Goal: Task Accomplishment & Management: Complete application form

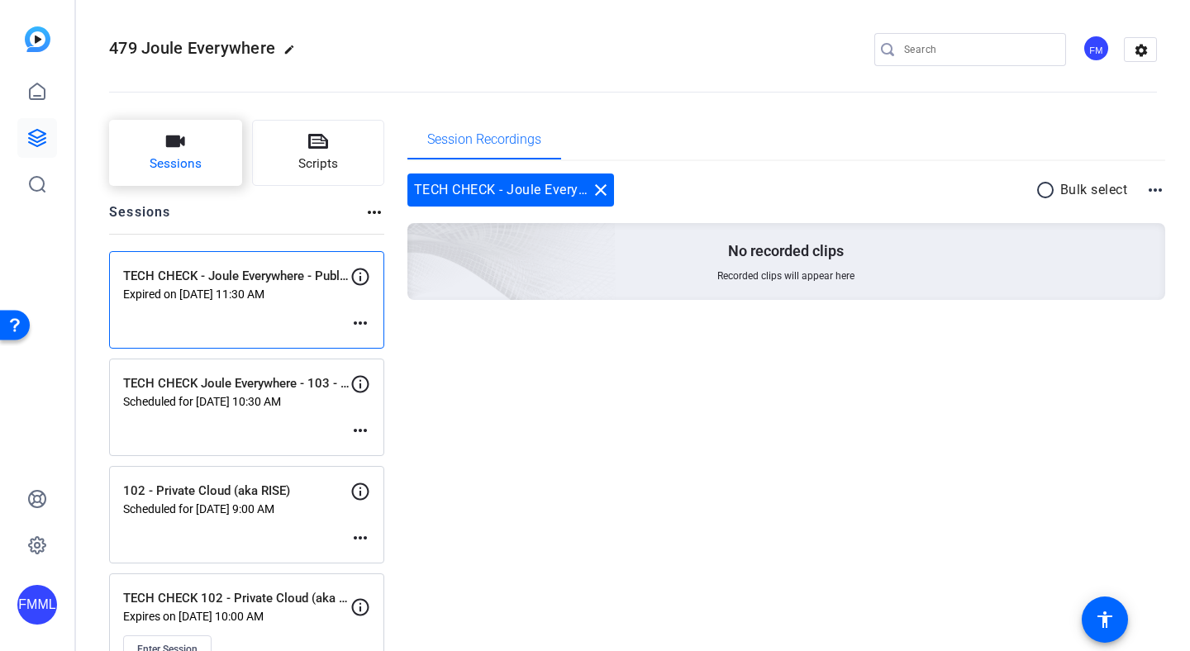
click at [212, 160] on button "Sessions" at bounding box center [175, 153] width 133 height 66
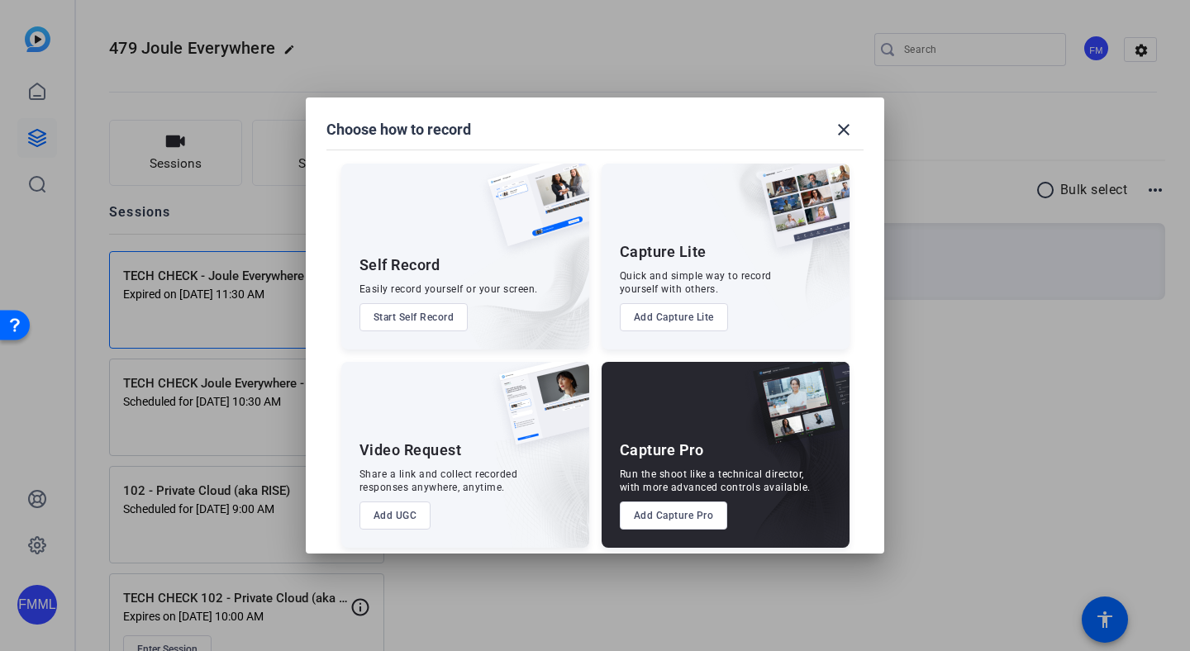
click at [689, 526] on button "Add Capture Pro" at bounding box center [674, 516] width 108 height 28
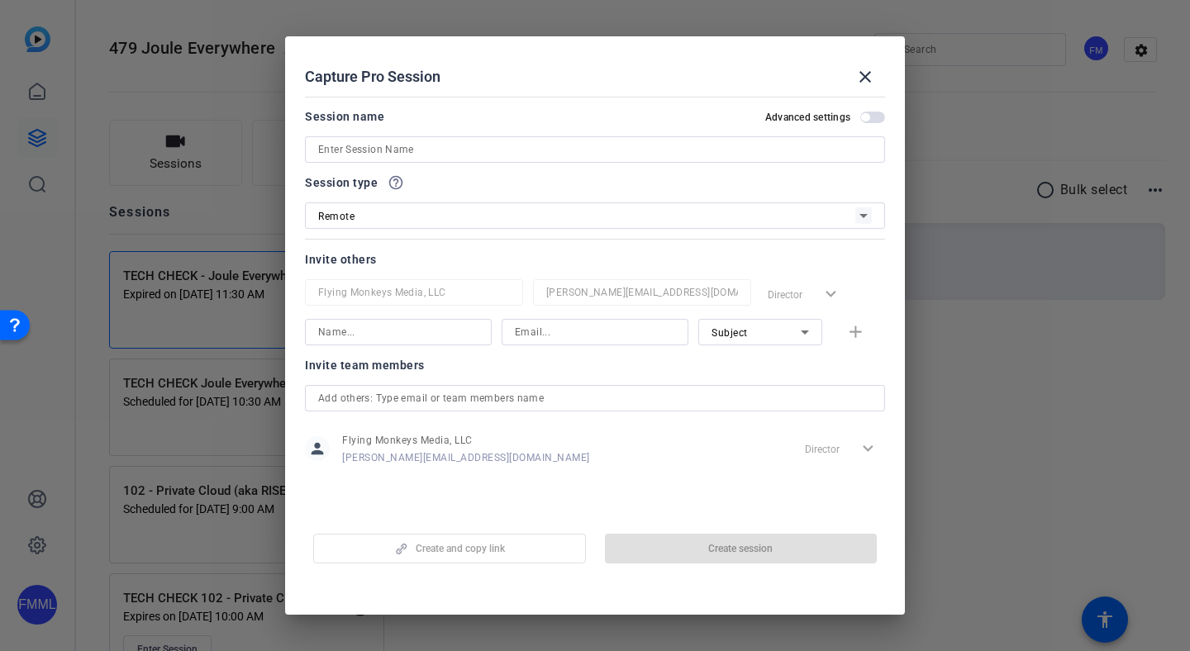
click at [503, 150] on input at bounding box center [595, 150] width 554 height 20
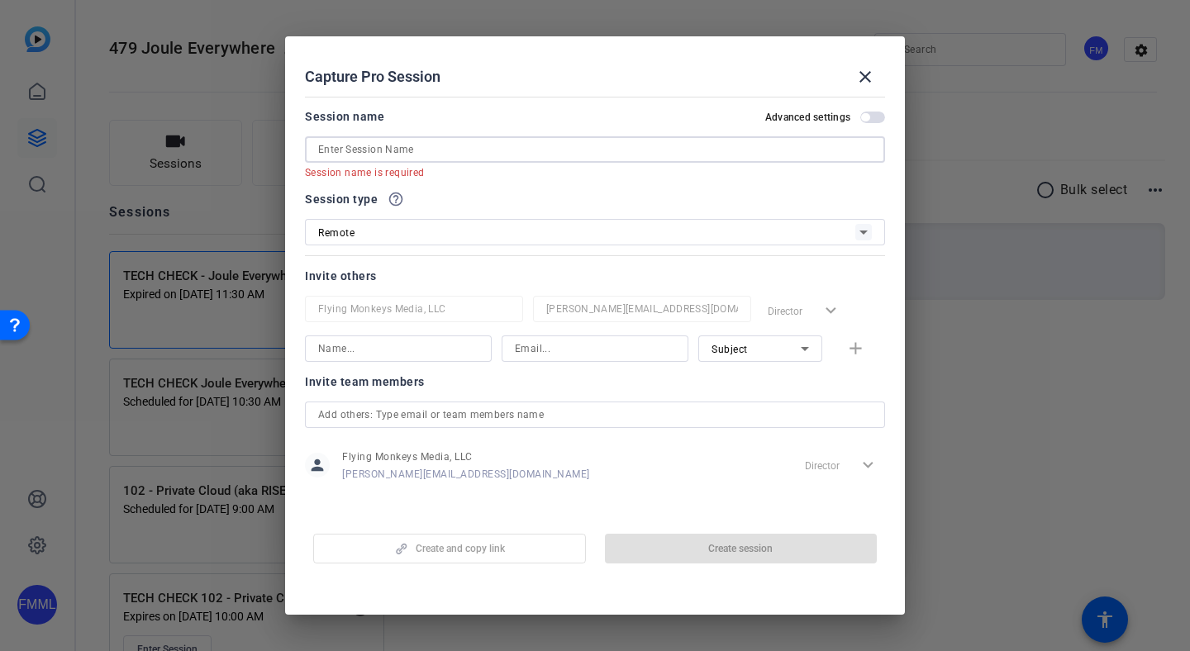
paste input "Joule Everywhere - 108 - BTP"
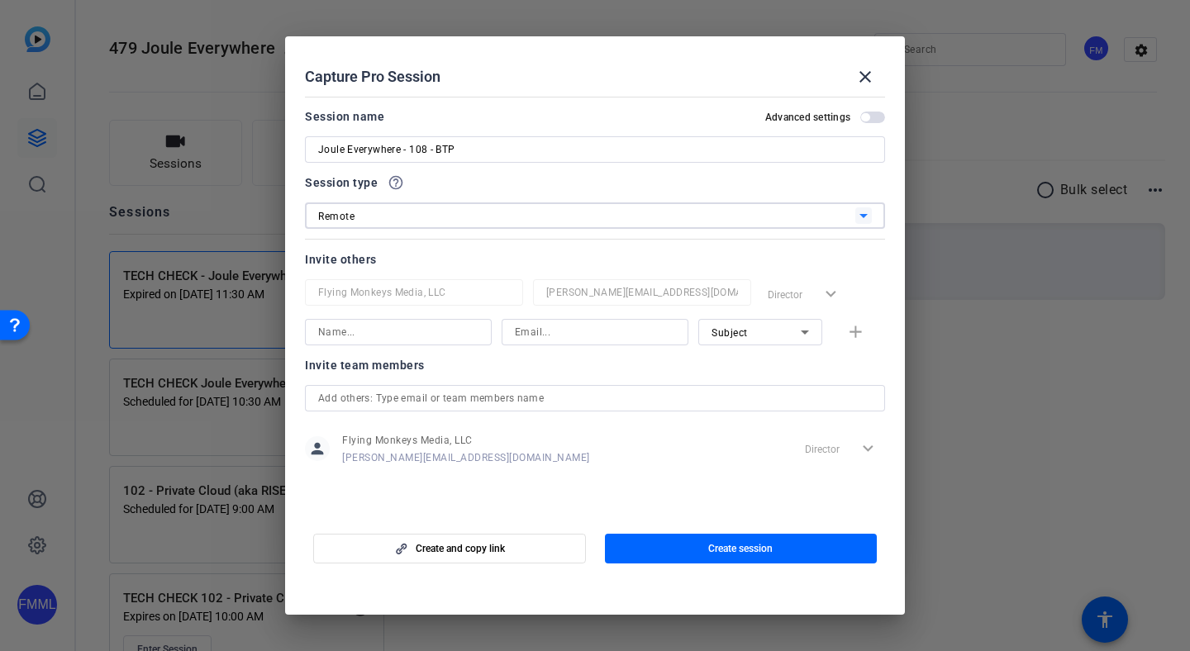
click at [439, 222] on div "Remote" at bounding box center [586, 216] width 537 height 21
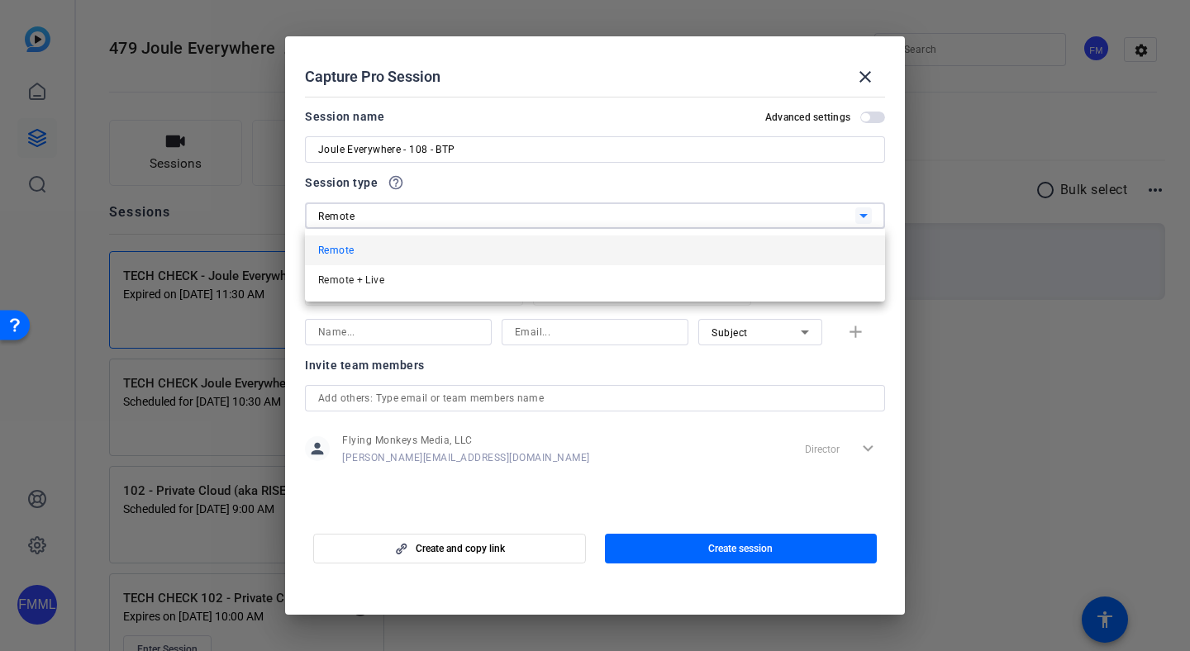
click at [439, 222] on div at bounding box center [595, 325] width 1190 height 651
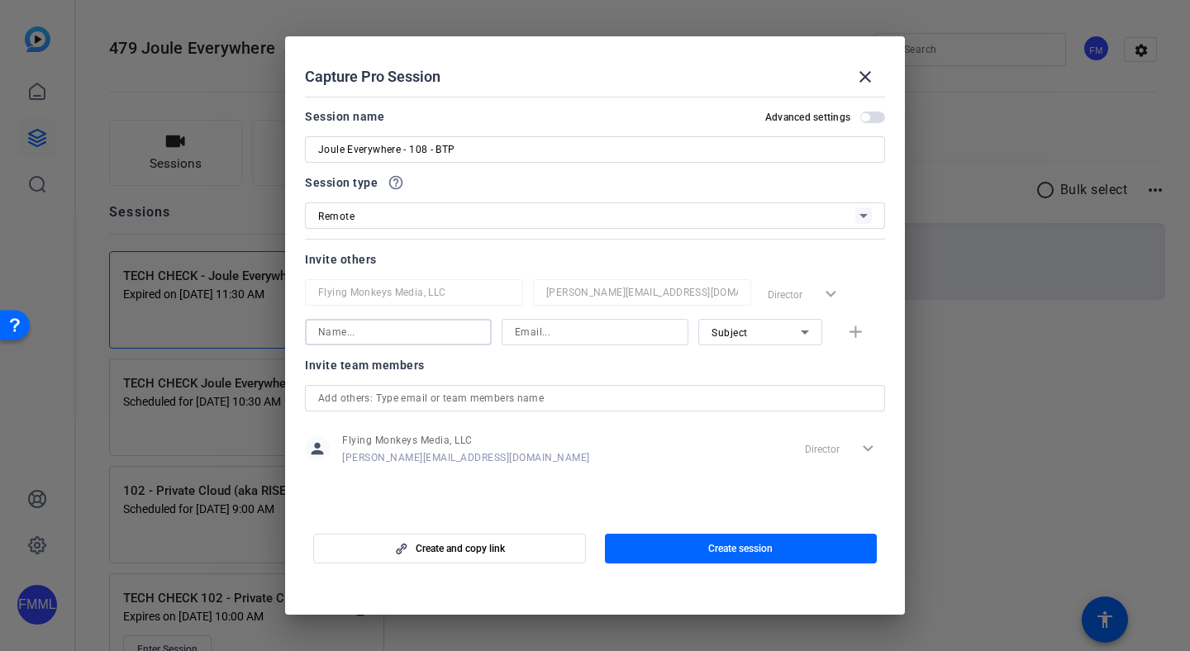
click at [422, 329] on input at bounding box center [398, 332] width 160 height 20
click at [316, 149] on div "Joule Everywhere - 108 - BTP" at bounding box center [595, 149] width 580 height 26
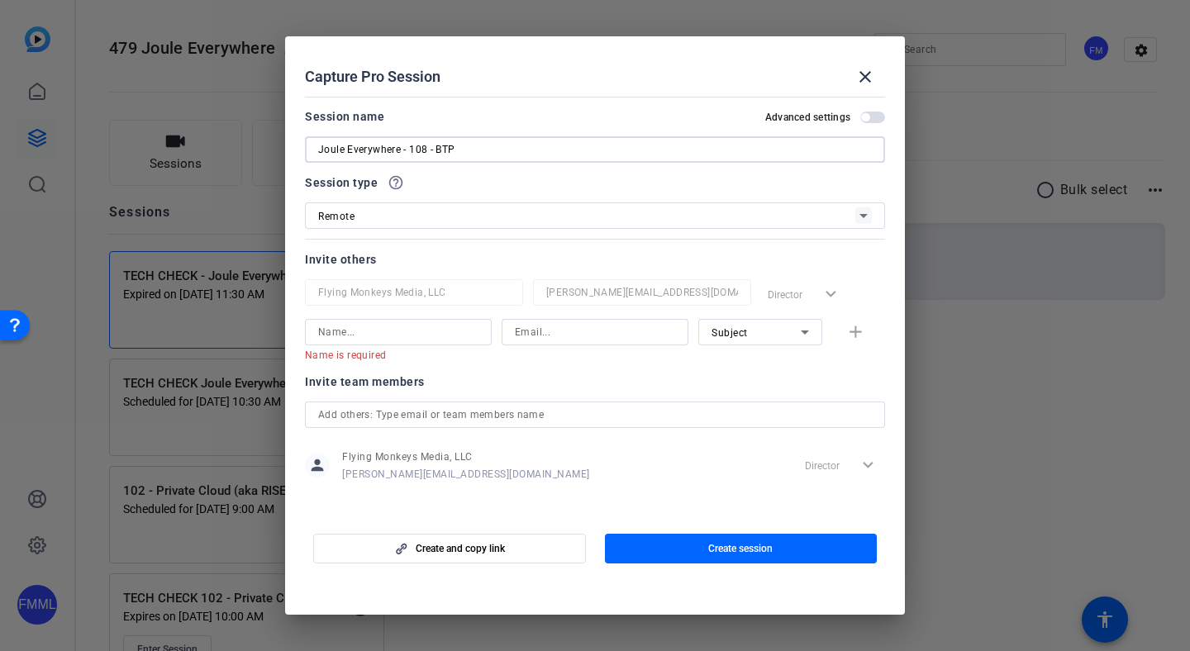
click at [320, 150] on input "Joule Everywhere - 108 - BTP" at bounding box center [595, 150] width 554 height 20
type input "TECH CHECK - Joule Everywhere - 108 - BTP"
click at [709, 547] on span "Create session" at bounding box center [740, 548] width 64 height 13
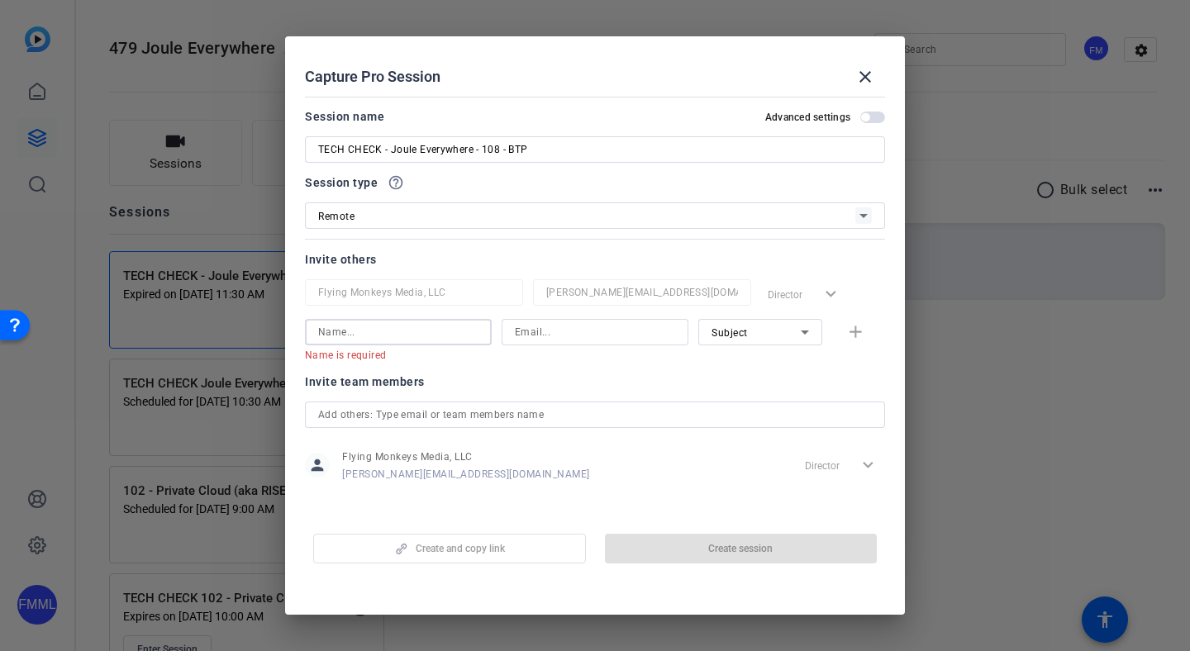
click at [427, 324] on input at bounding box center [398, 332] width 160 height 20
click at [748, 336] on div "Subject" at bounding box center [756, 332] width 89 height 21
click at [737, 369] on span "Collaborator" at bounding box center [733, 365] width 60 height 20
click at [441, 331] on input at bounding box center [398, 332] width 160 height 20
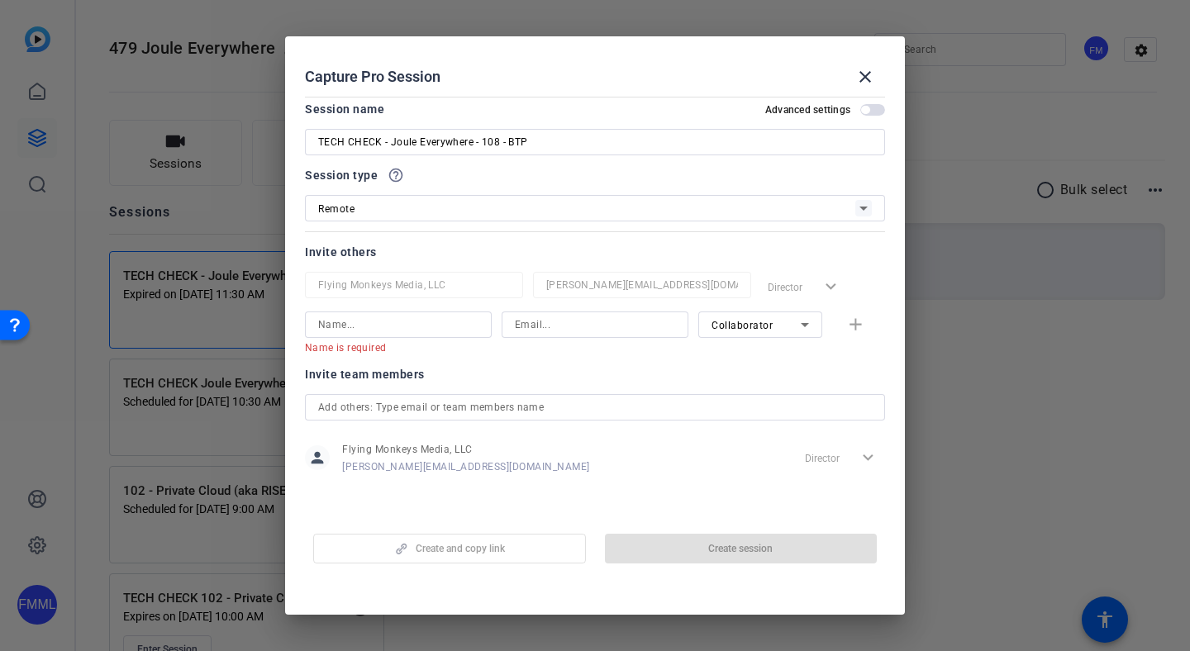
click at [868, 109] on span "button" at bounding box center [873, 110] width 25 height 12
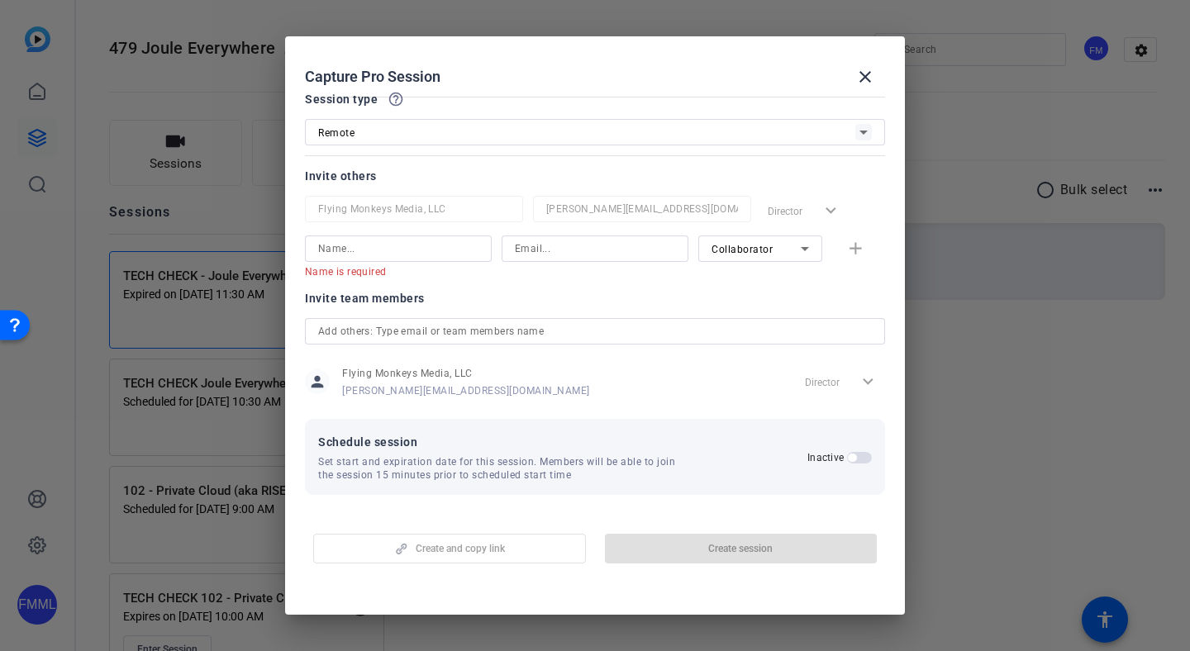
click at [858, 460] on span "button" at bounding box center [859, 458] width 25 height 12
click at [427, 262] on mat-error "Name is required" at bounding box center [392, 271] width 174 height 18
click at [427, 253] on input at bounding box center [398, 249] width 160 height 20
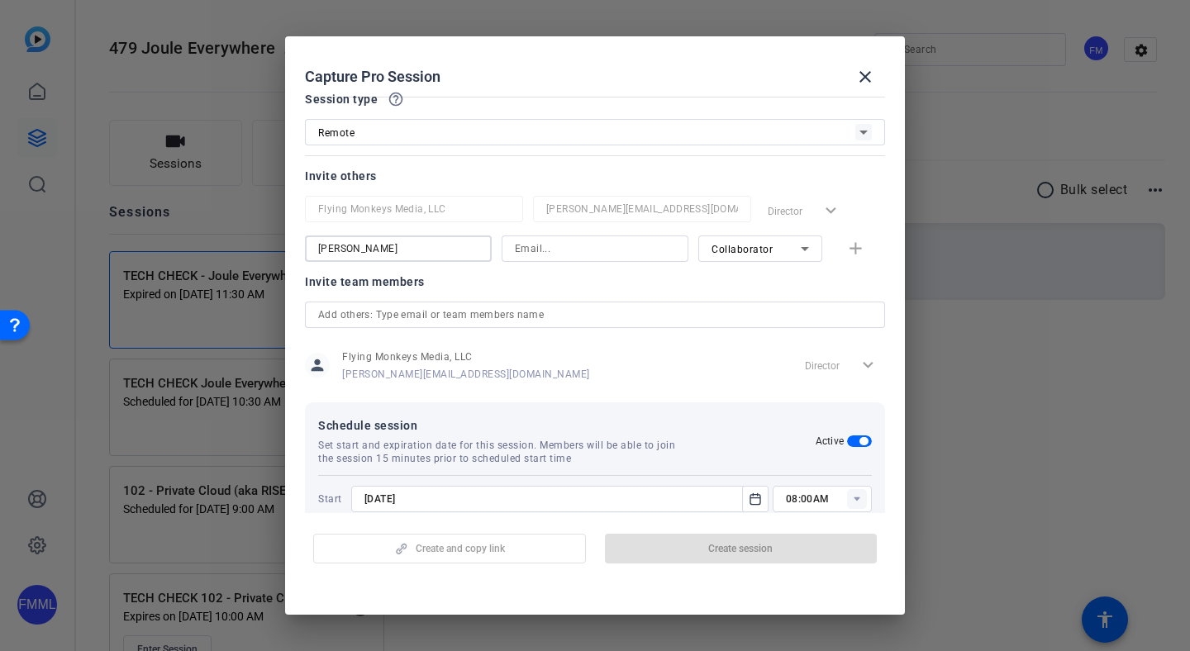
type input "[PERSON_NAME]"
click at [549, 249] on input at bounding box center [595, 249] width 160 height 20
type input "m"
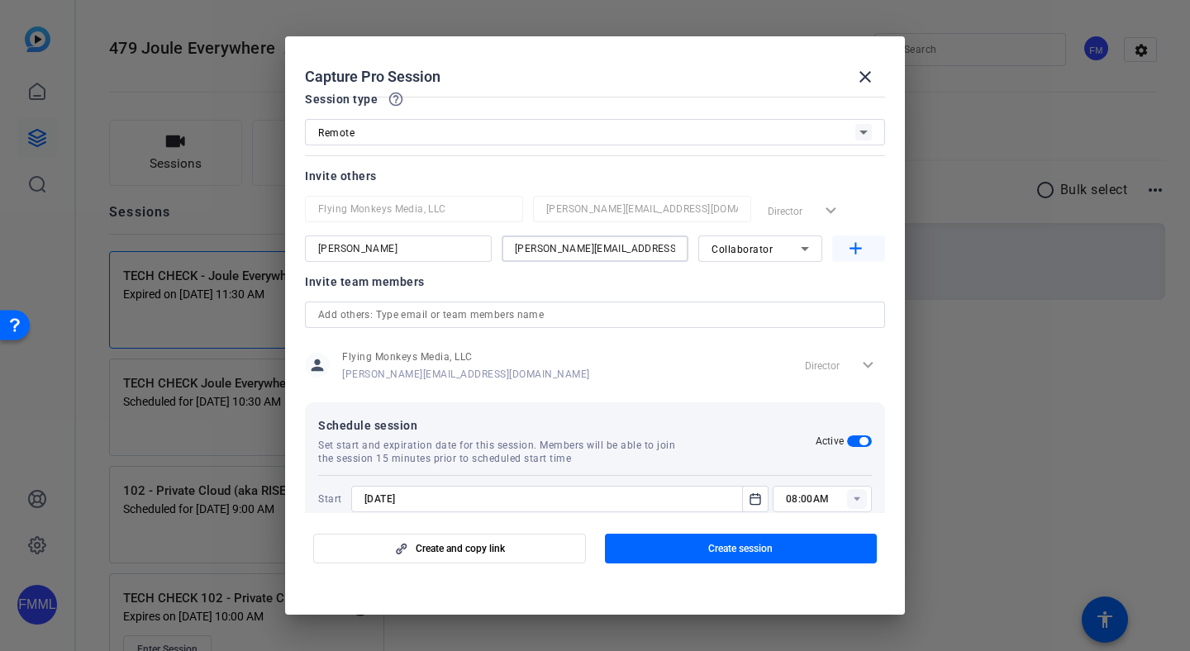
type input "[PERSON_NAME][EMAIL_ADDRESS][DOMAIN_NAME]"
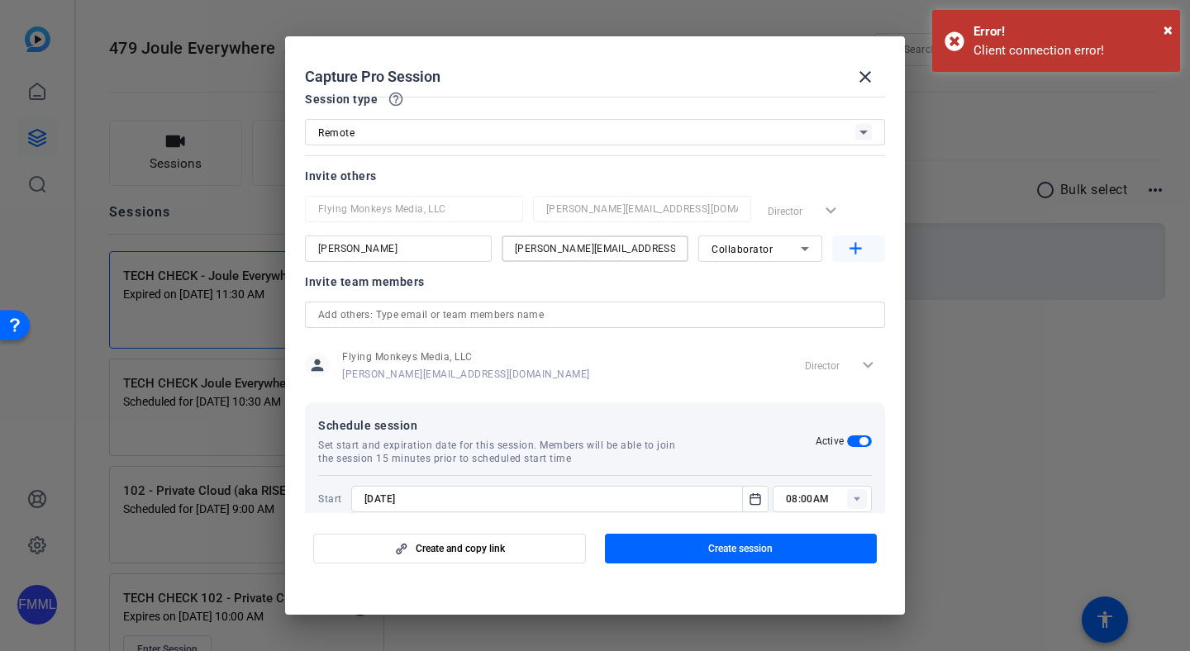
click at [846, 248] on mat-icon "add" at bounding box center [856, 249] width 21 height 21
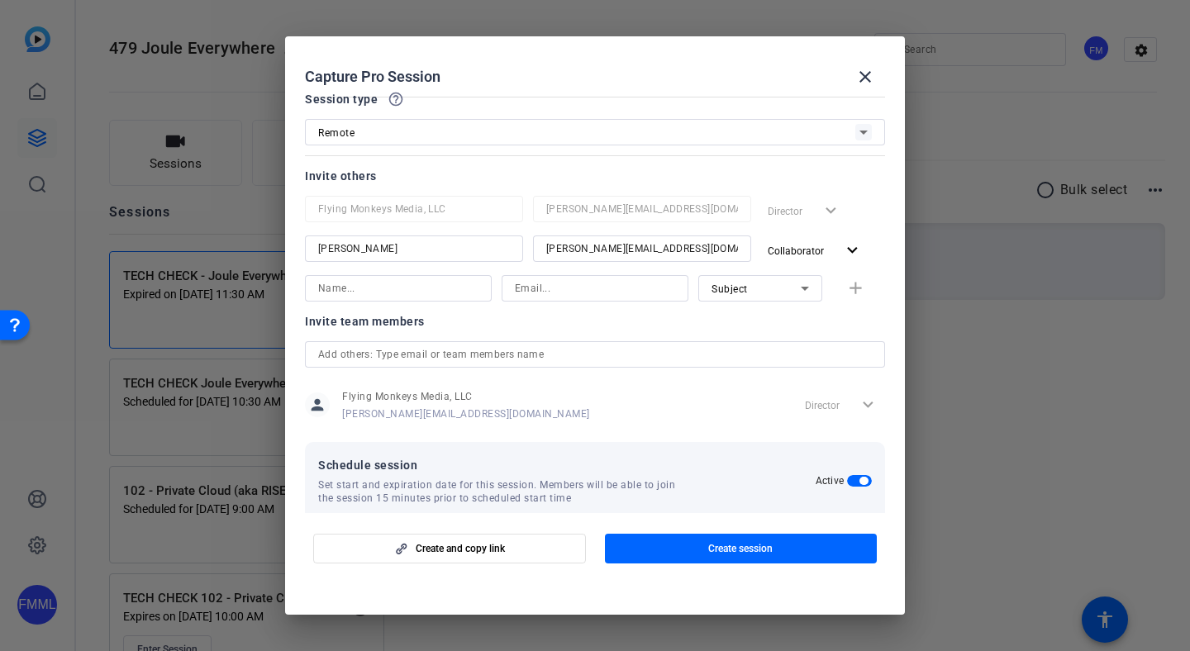
click at [552, 299] on div at bounding box center [595, 288] width 160 height 26
paste input "[PERSON_NAME][EMAIL_ADDRESS][PERSON_NAME][DOMAIN_NAME]"
type input "[PERSON_NAME][EMAIL_ADDRESS][PERSON_NAME][DOMAIN_NAME]"
click at [757, 287] on div "Subject" at bounding box center [756, 289] width 89 height 21
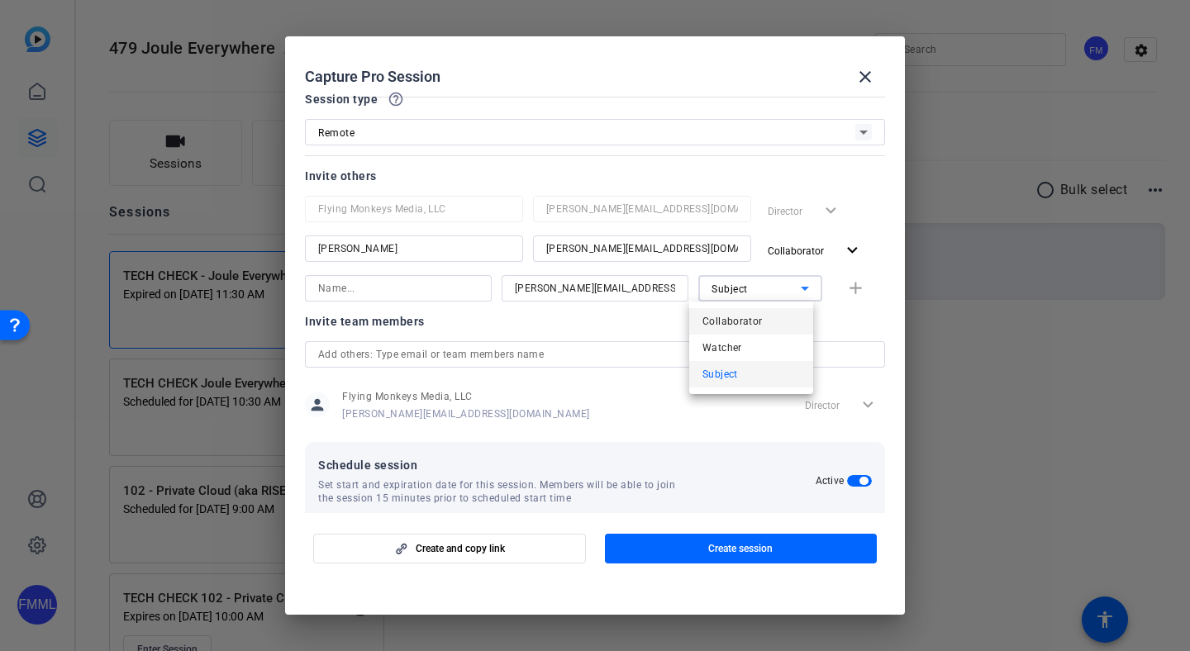
click at [746, 320] on span "Collaborator" at bounding box center [733, 322] width 60 height 20
click at [446, 282] on input at bounding box center [398, 289] width 160 height 20
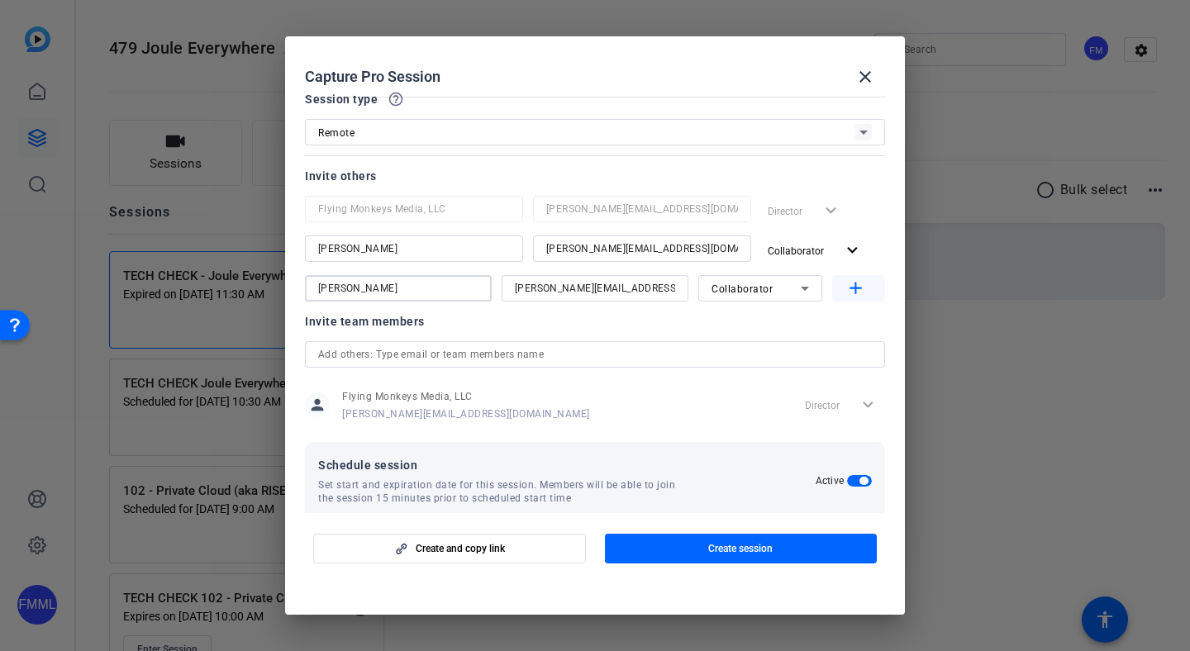
type input "[PERSON_NAME]"
click at [835, 283] on span "button" at bounding box center [858, 289] width 53 height 40
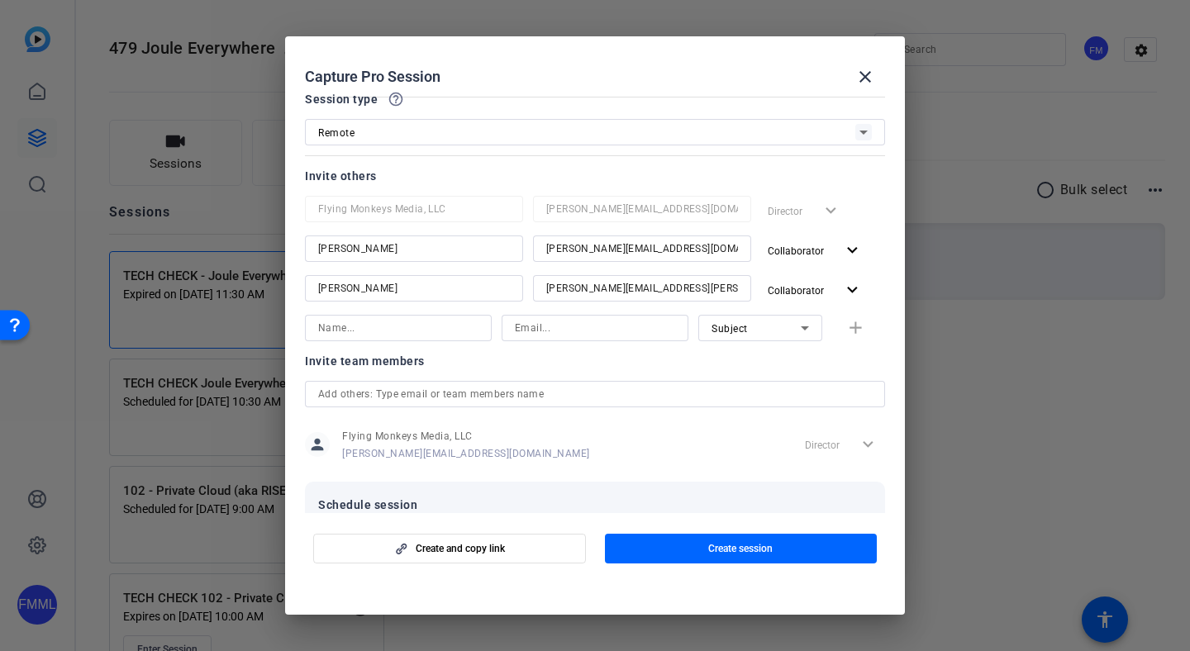
click at [540, 327] on input at bounding box center [595, 328] width 160 height 20
paste input "[EMAIL_ADDRESS][PERSON_NAME][DOMAIN_NAME]"
type input "[EMAIL_ADDRESS][PERSON_NAME][DOMAIN_NAME]"
click at [450, 329] on input at bounding box center [398, 328] width 160 height 20
type input "[PERSON_NAME]"
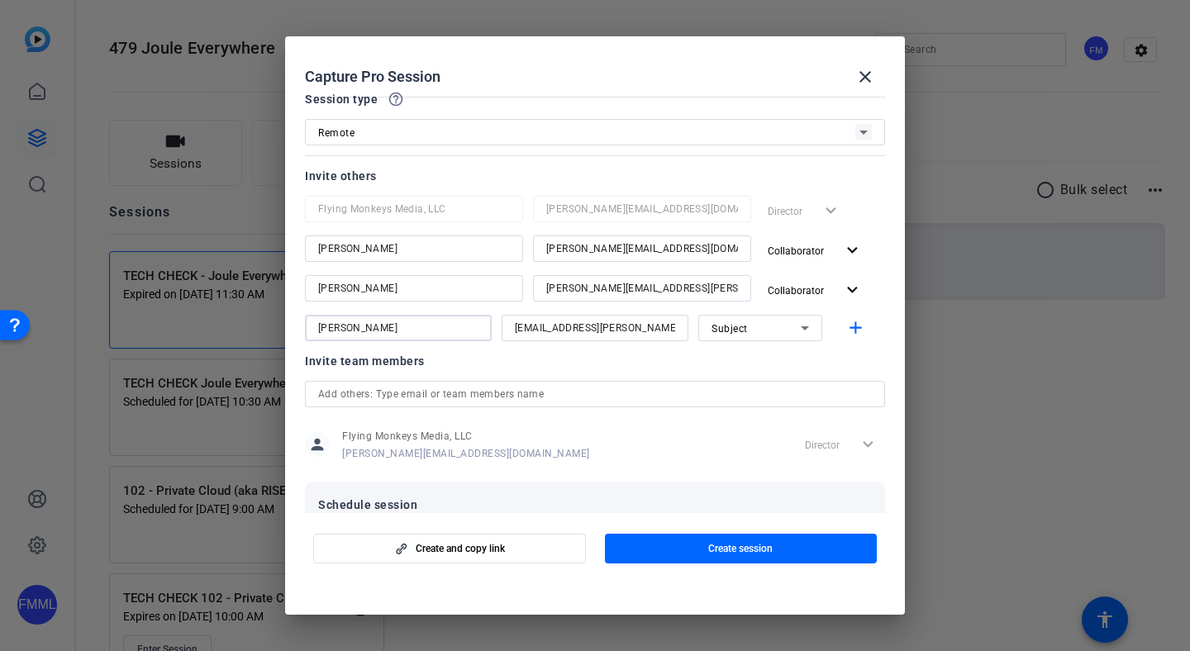
click at [760, 330] on div "Subject" at bounding box center [756, 328] width 89 height 21
click at [737, 364] on span "Collaborator" at bounding box center [733, 361] width 60 height 20
click at [851, 327] on mat-icon "add" at bounding box center [856, 328] width 21 height 21
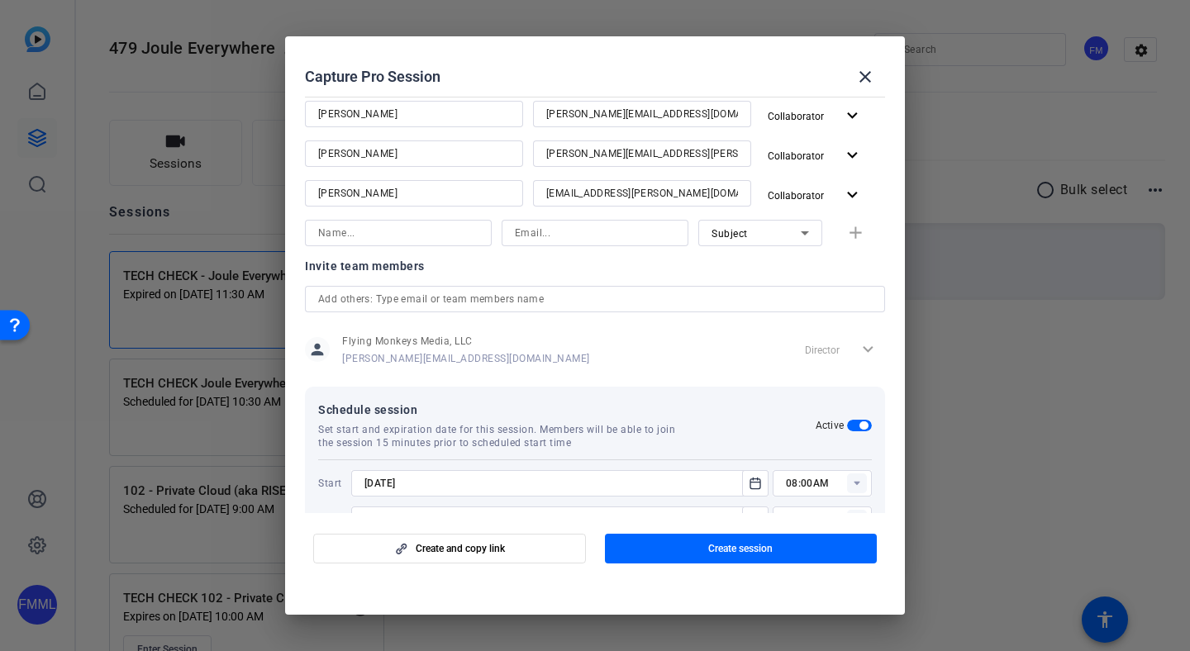
scroll to position [269, 0]
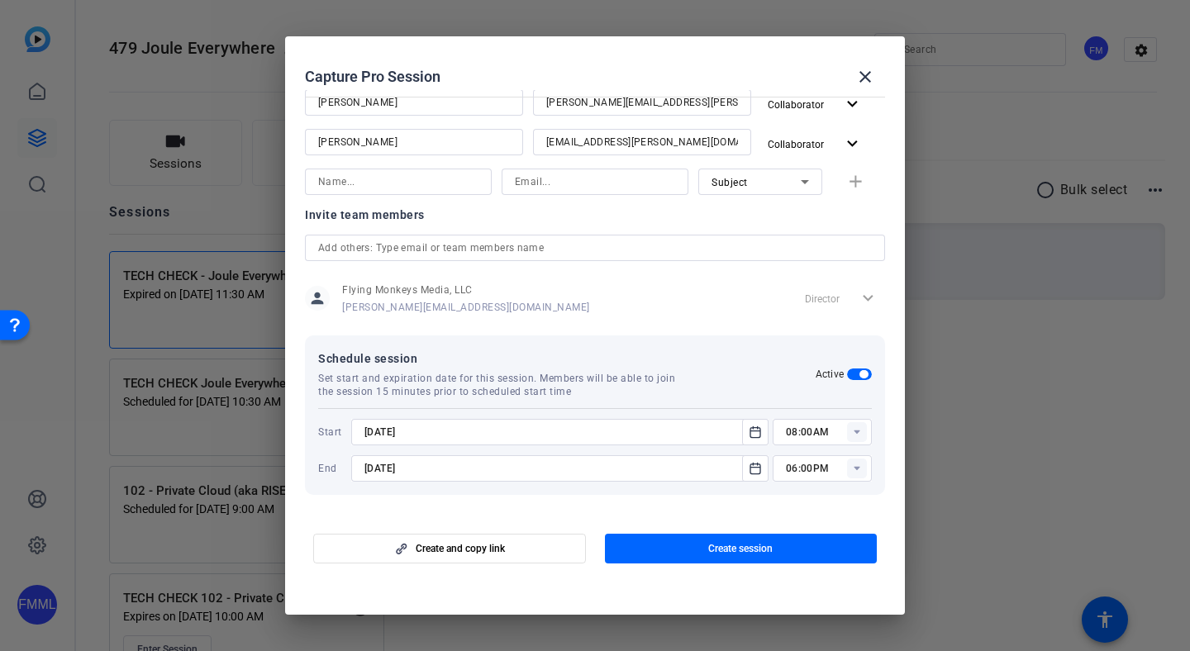
click at [608, 435] on input "[DATE]" at bounding box center [552, 432] width 374 height 20
click at [749, 441] on icon "Open calendar" at bounding box center [755, 432] width 13 height 20
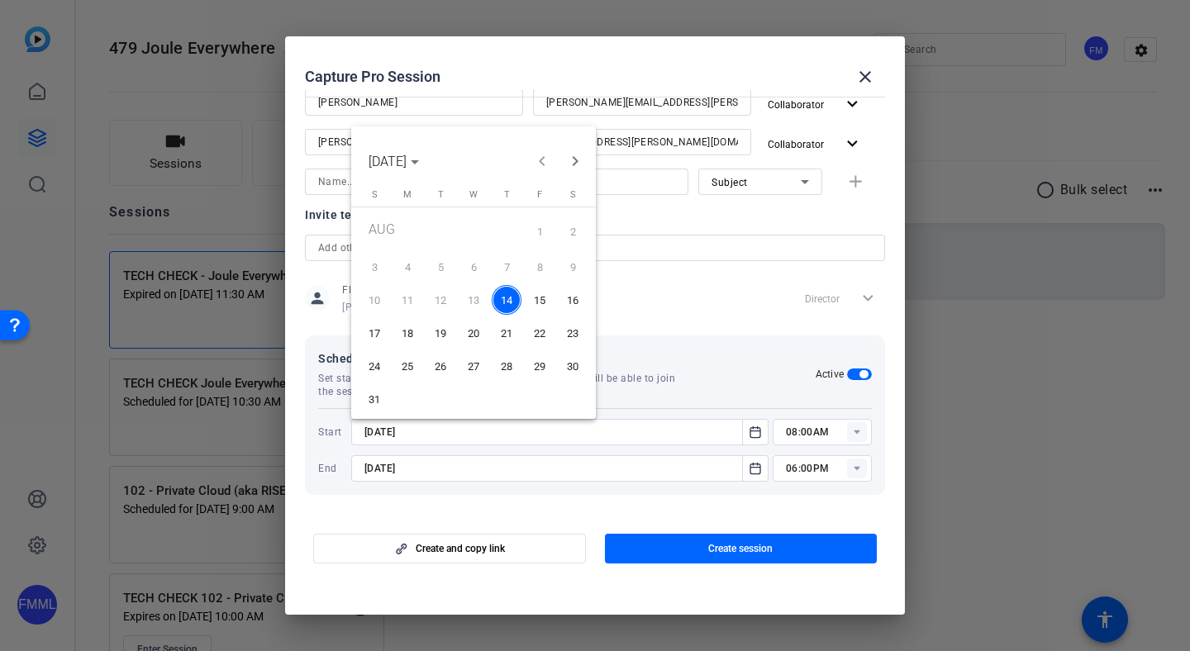
click at [537, 336] on span "22" at bounding box center [540, 333] width 30 height 30
type input "[DATE]"
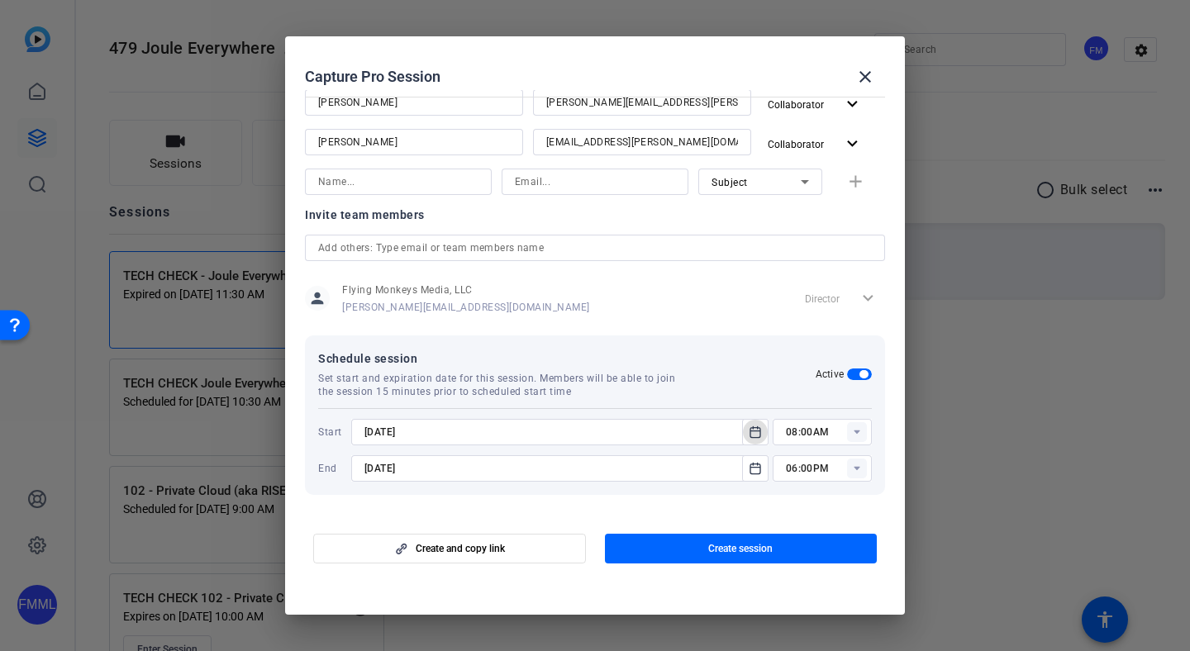
click at [589, 466] on input "[DATE]" at bounding box center [552, 469] width 374 height 20
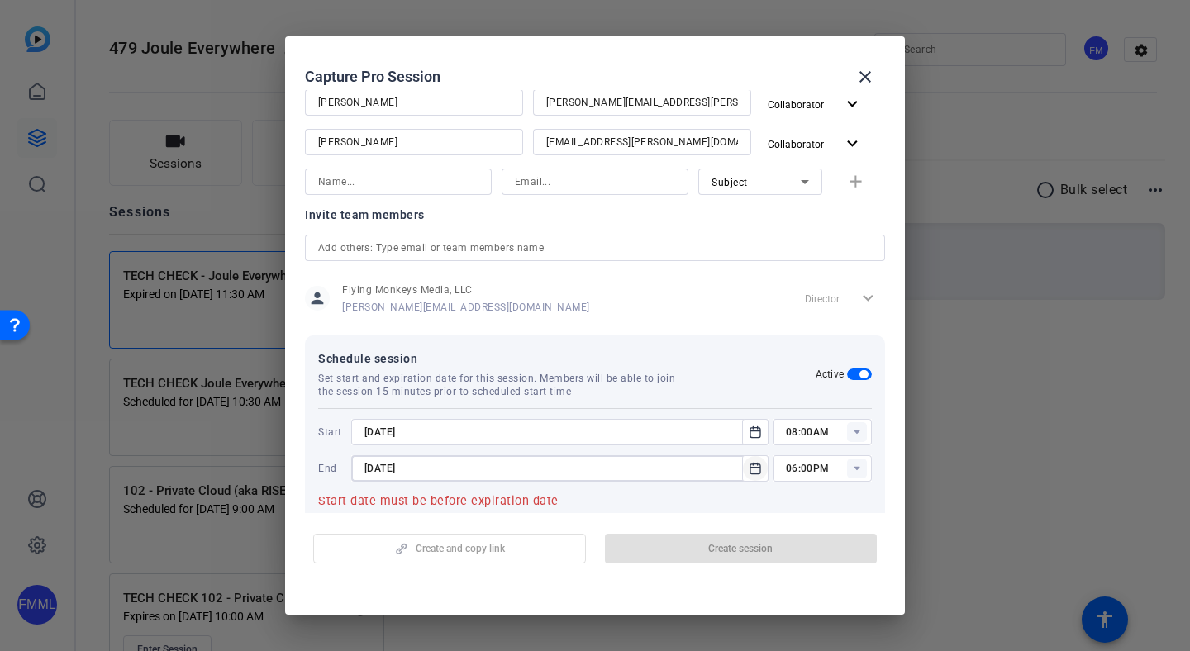
click at [751, 474] on icon "Open calendar" at bounding box center [756, 468] width 10 height 11
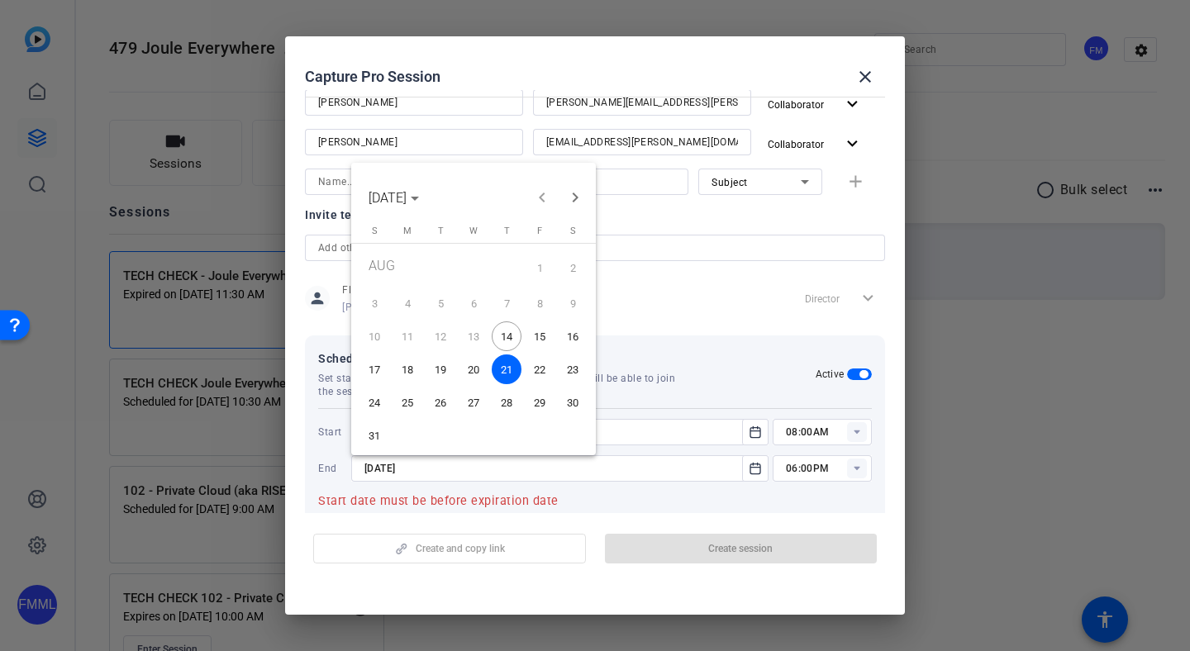
click at [544, 378] on span "22" at bounding box center [540, 370] width 30 height 30
type input "[DATE]"
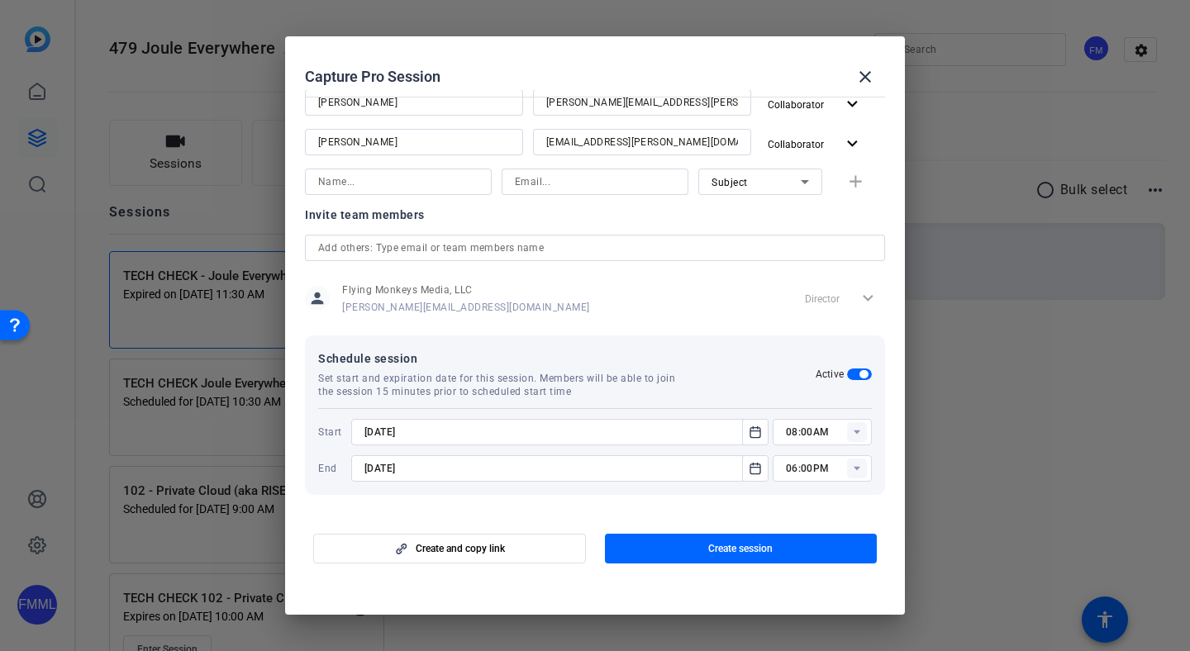
click at [847, 437] on rect at bounding box center [857, 432] width 20 height 20
click at [847, 433] on rect at bounding box center [857, 432] width 20 height 20
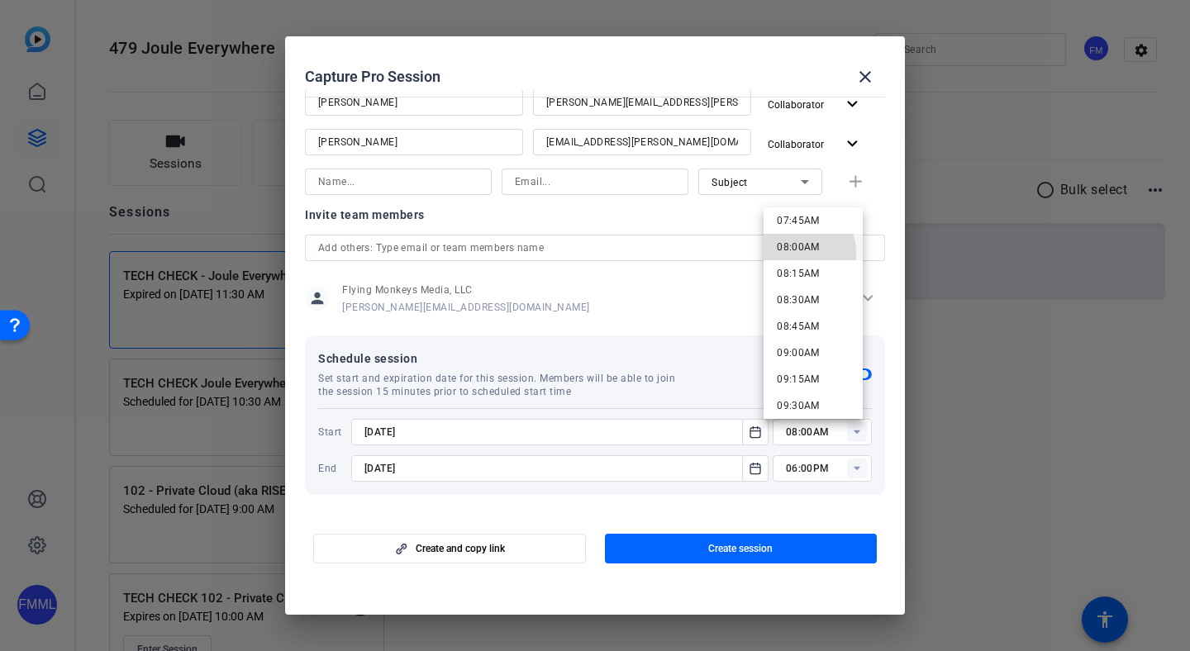
click at [789, 253] on span "08:00AM" at bounding box center [798, 247] width 43 height 20
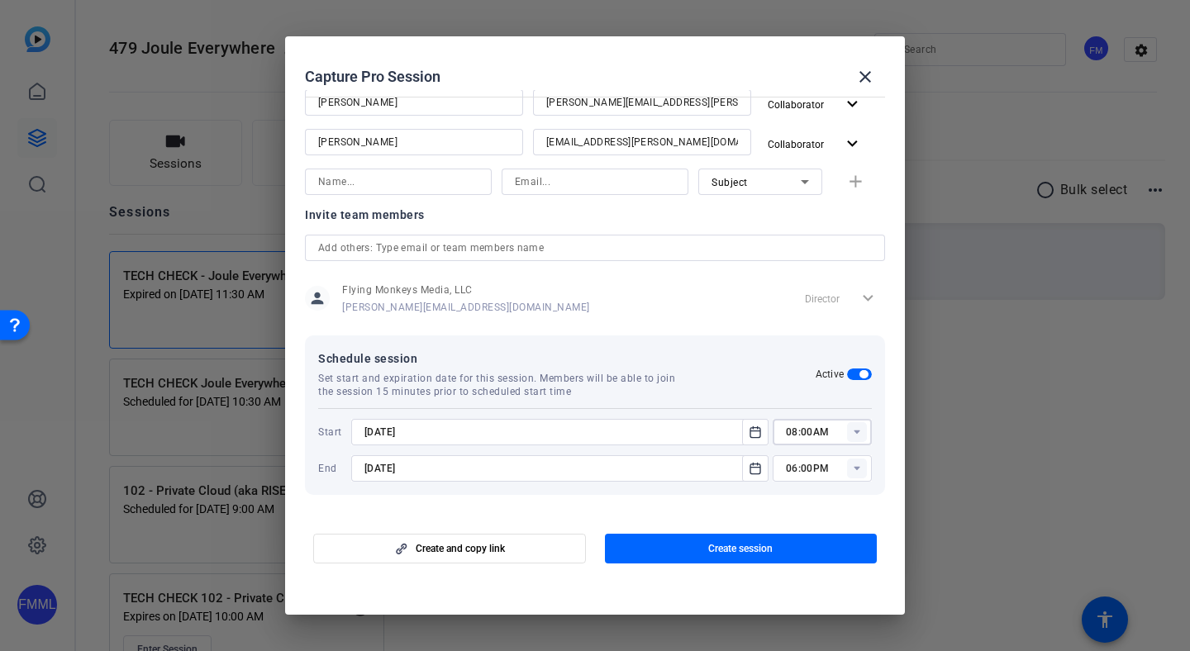
click at [853, 469] on rect at bounding box center [857, 469] width 20 height 20
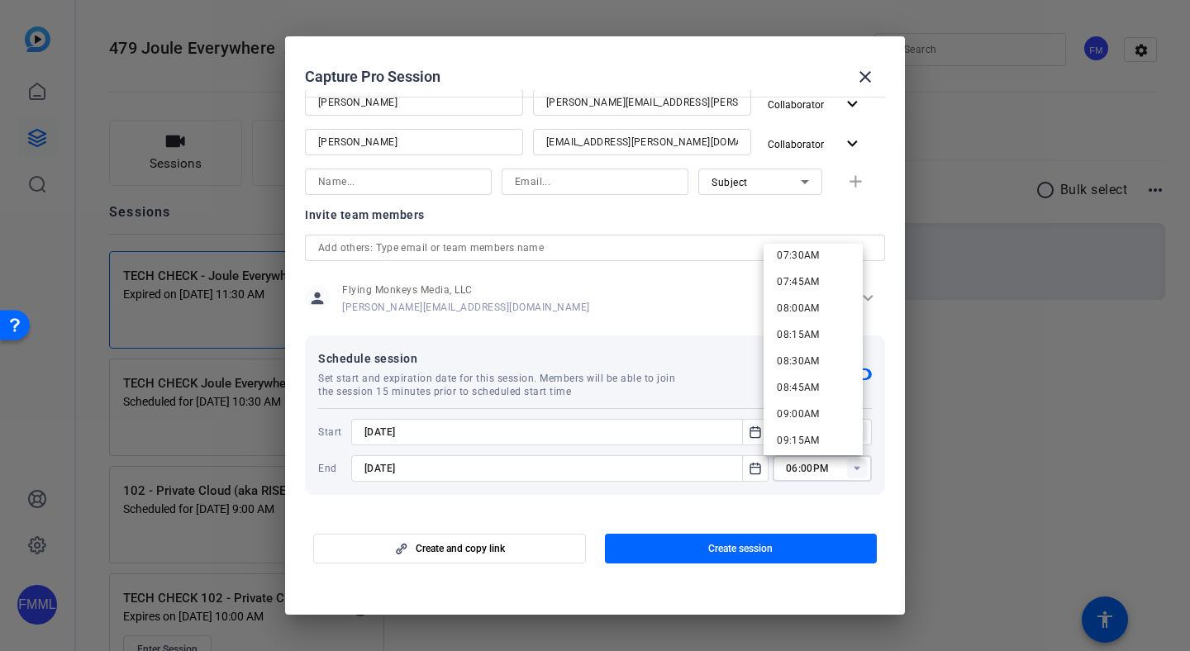
scroll to position [876, 0]
click at [815, 440] on span "10:00AM" at bounding box center [798, 446] width 43 height 12
type input "10:00AM"
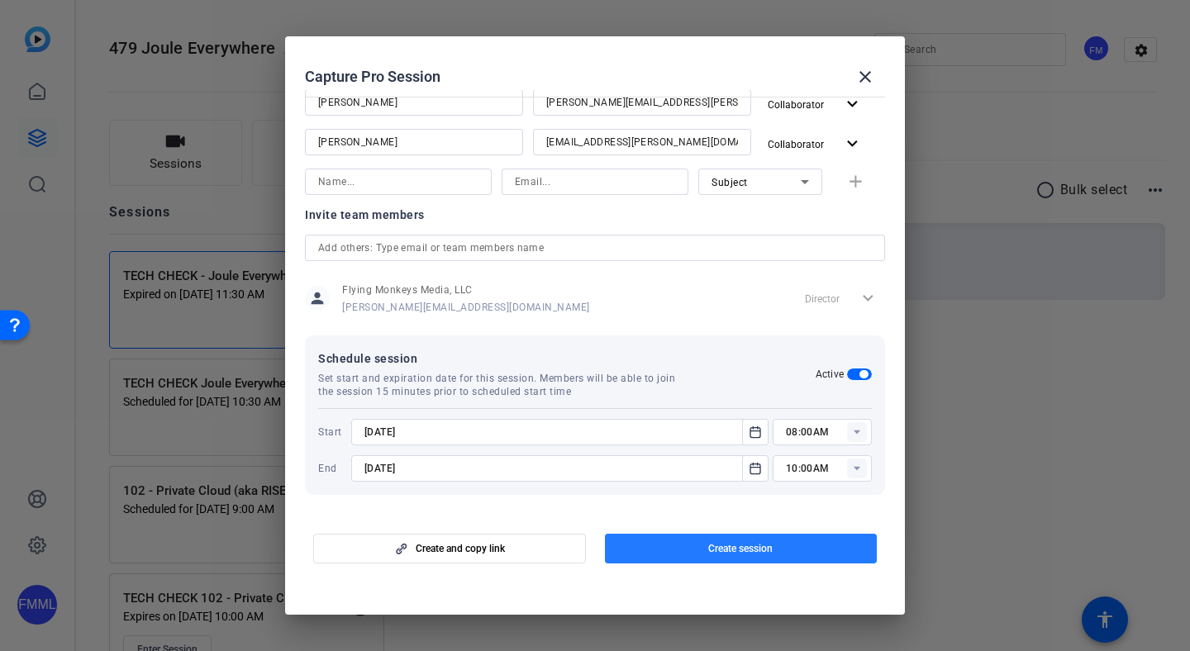
click at [756, 551] on span "Create session" at bounding box center [740, 548] width 64 height 13
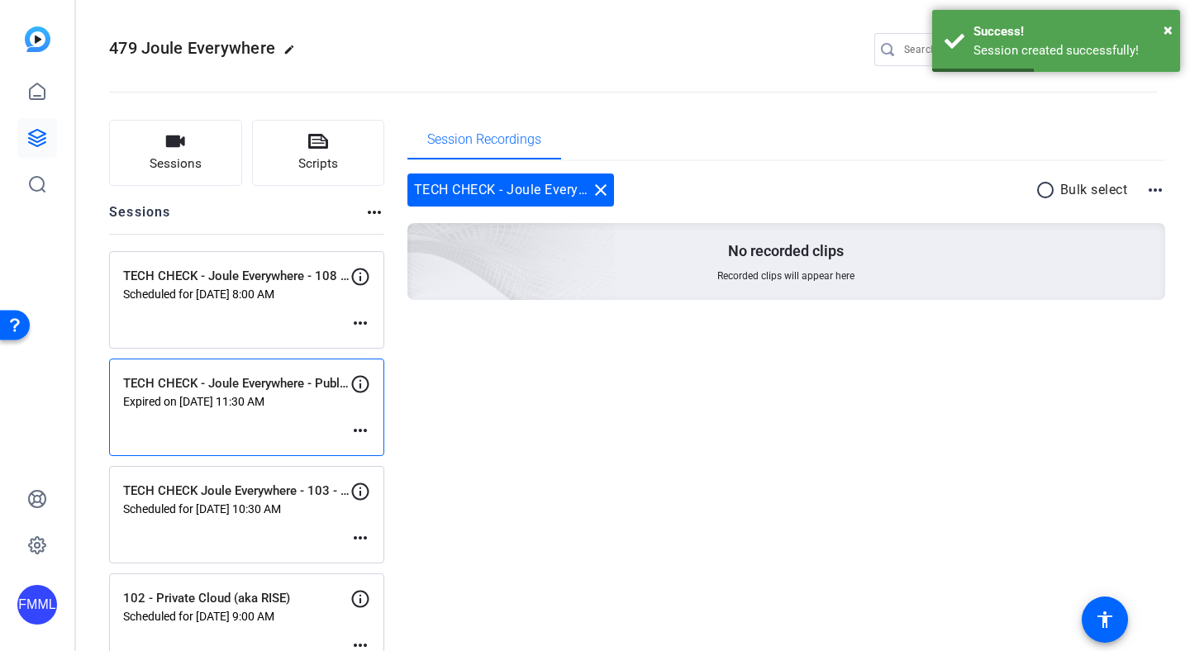
click at [358, 322] on mat-icon "more_horiz" at bounding box center [361, 323] width 20 height 20
click at [386, 353] on span "Edit Session" at bounding box center [401, 348] width 75 height 20
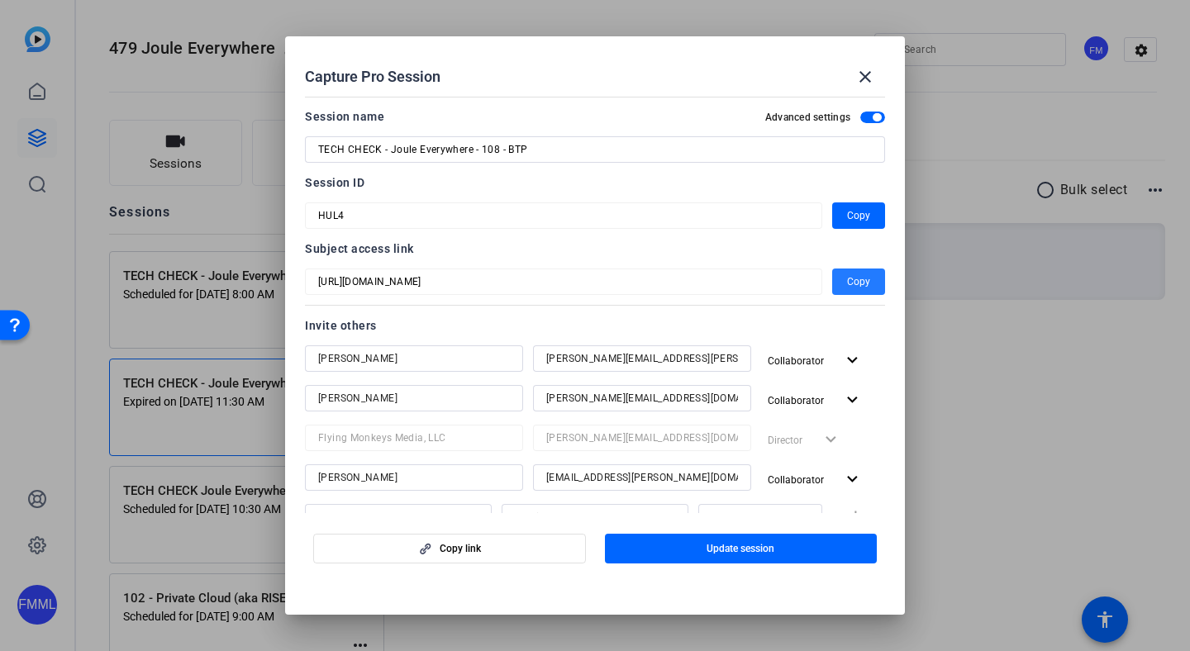
click at [842, 296] on span "button" at bounding box center [858, 282] width 53 height 40
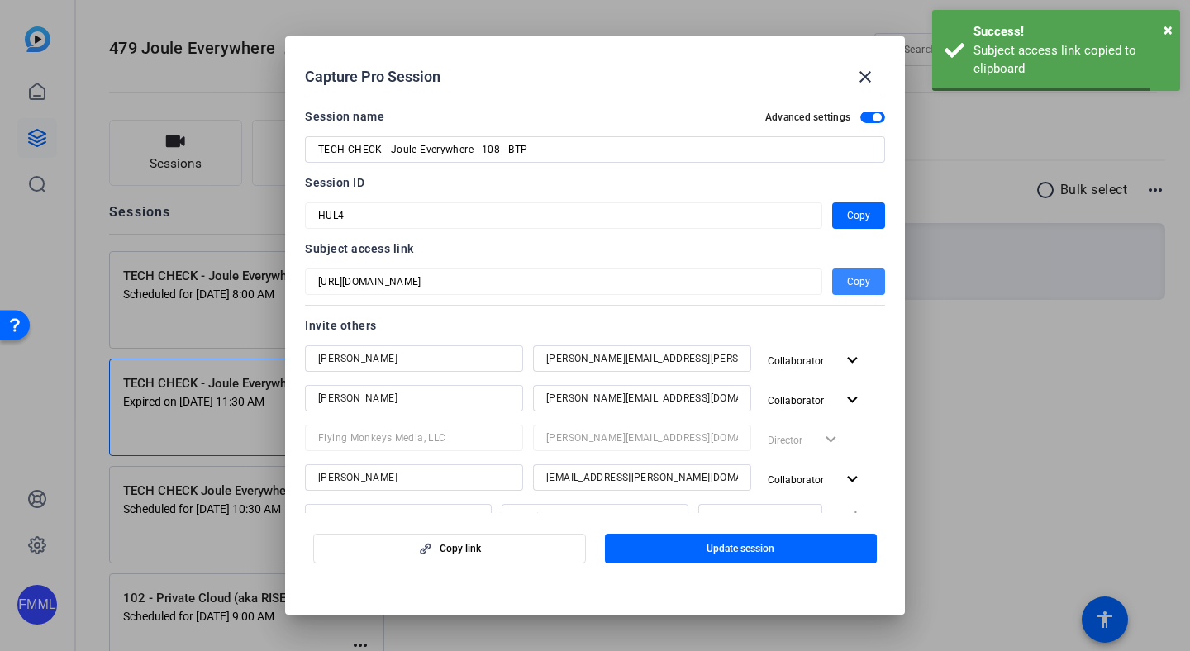
click at [848, 284] on span "Copy" at bounding box center [858, 282] width 23 height 20
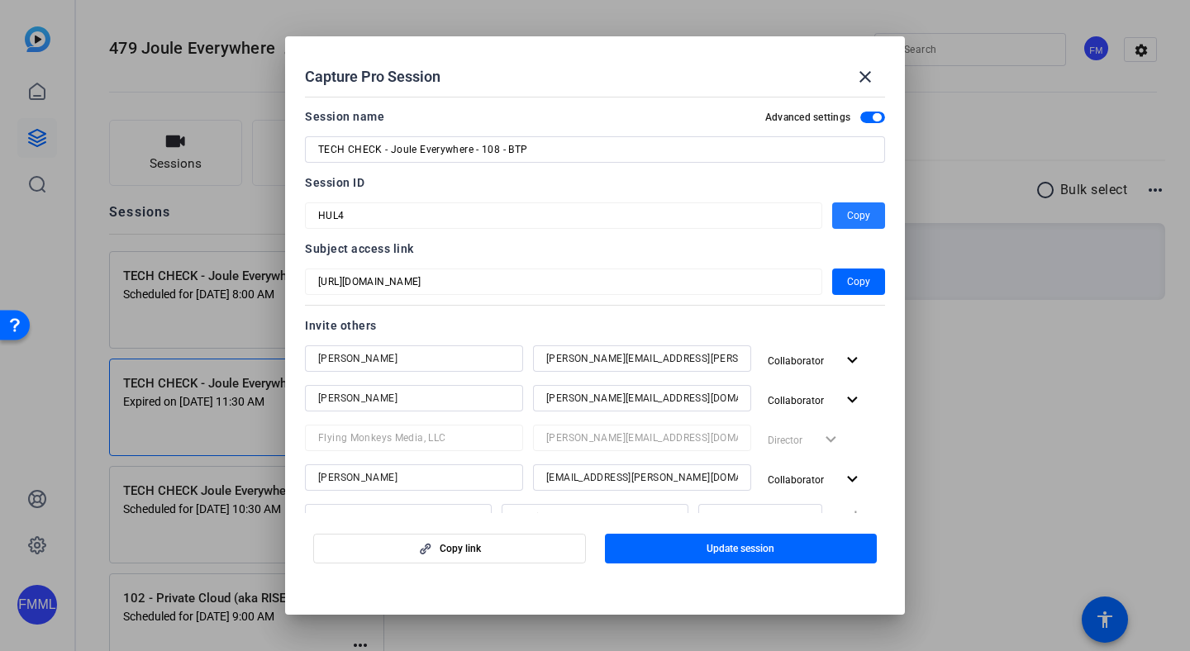
click at [847, 218] on span "Copy" at bounding box center [858, 216] width 23 height 20
click at [869, 79] on mat-icon "close" at bounding box center [866, 77] width 20 height 20
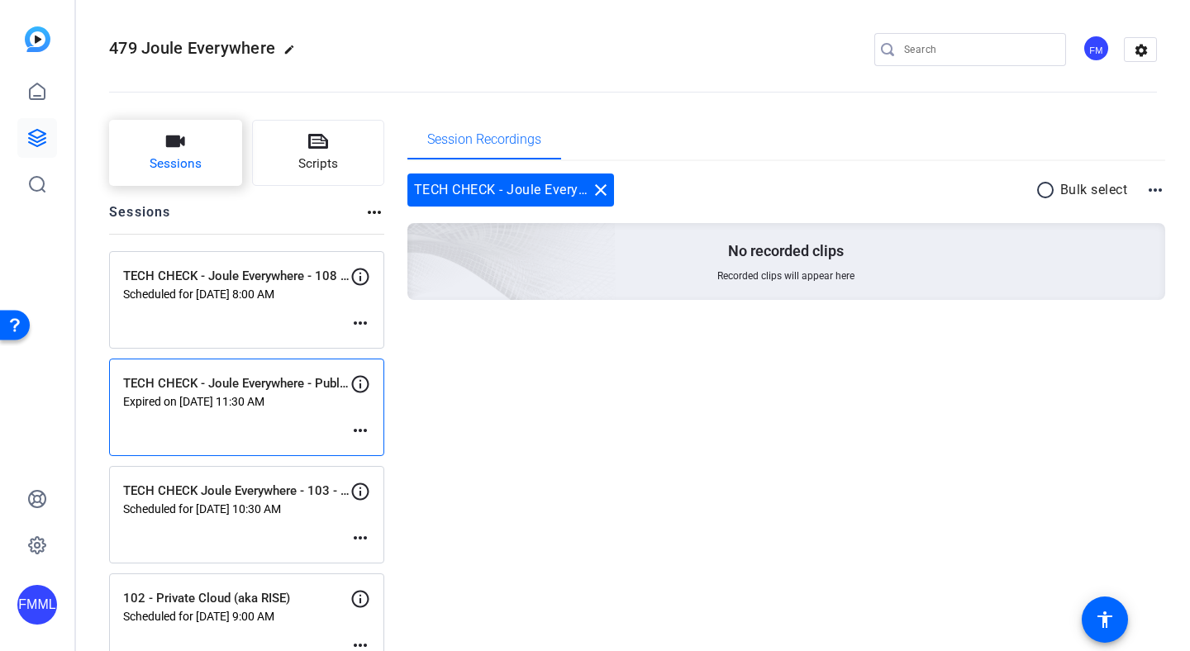
click at [209, 124] on button "Sessions" at bounding box center [175, 153] width 133 height 66
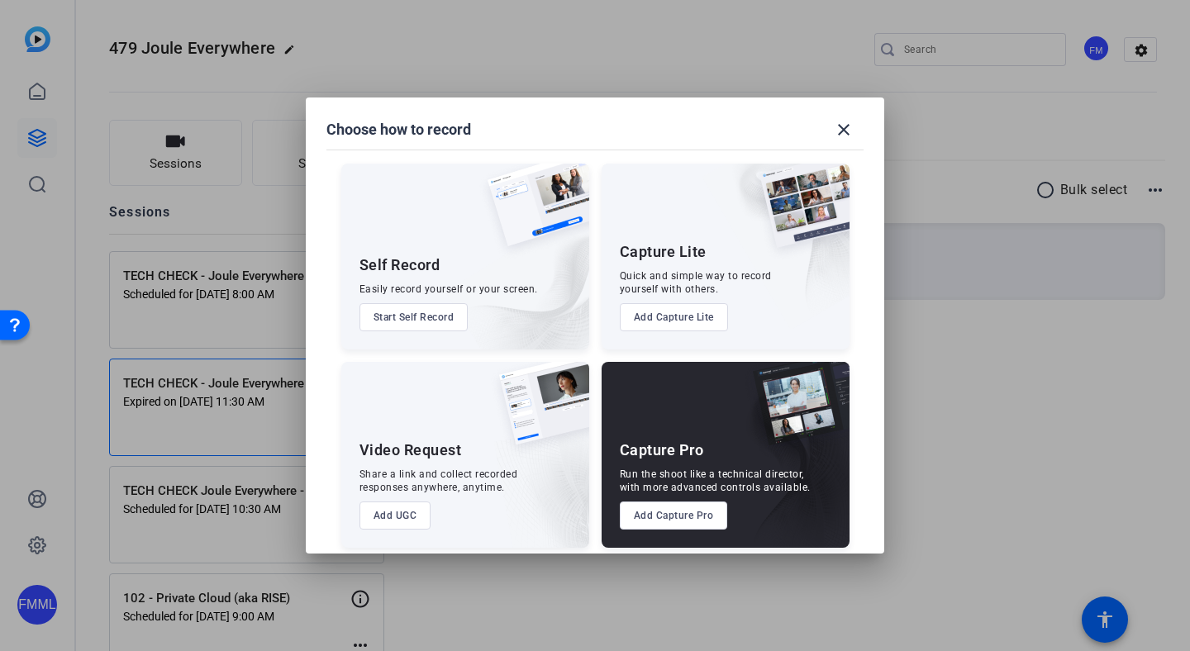
click at [645, 522] on button "Add Capture Pro" at bounding box center [674, 516] width 108 height 28
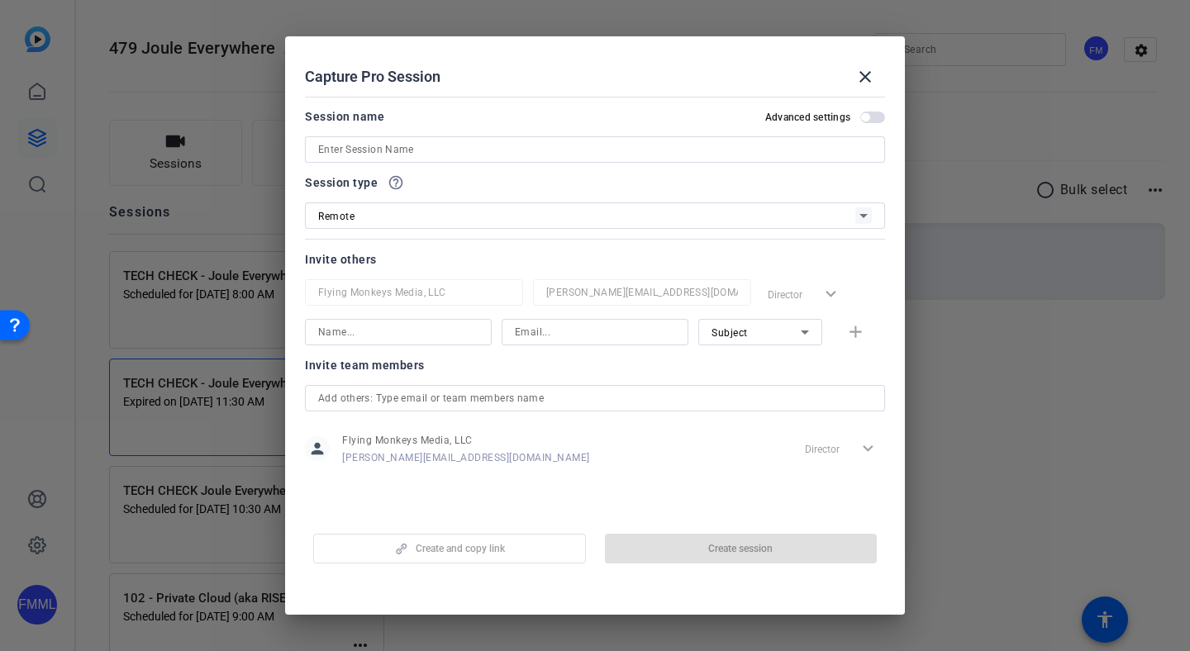
click at [536, 152] on input at bounding box center [595, 150] width 554 height 20
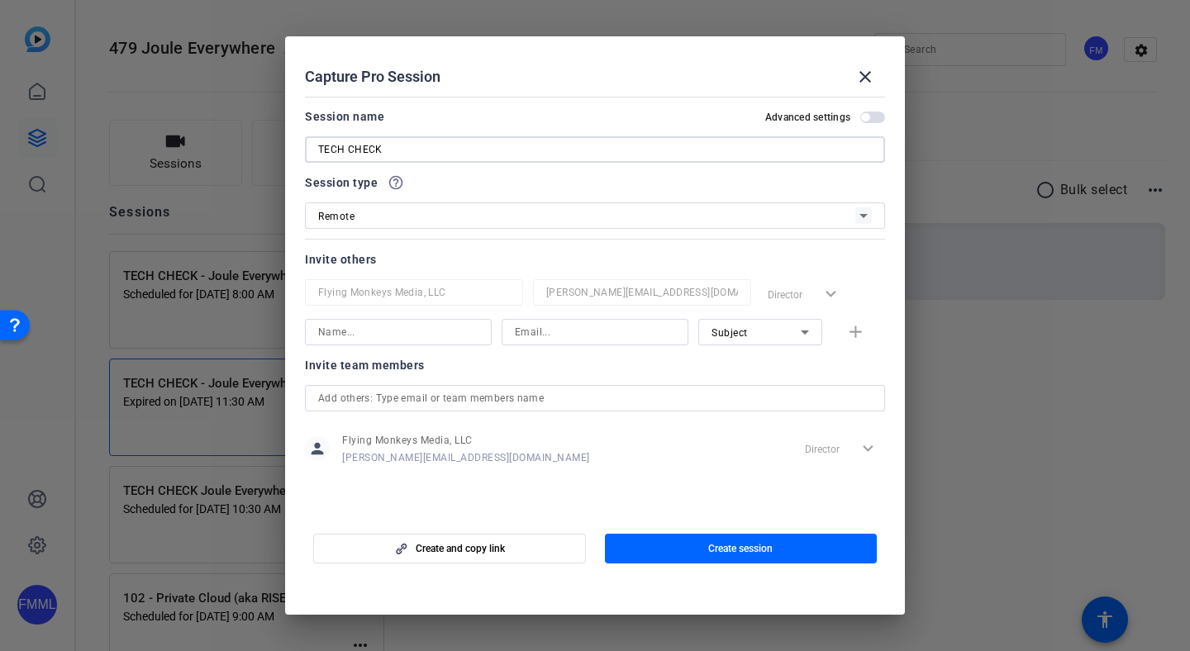
paste input "HUL4"
type input "TECH CHECK - Joule Everywhere - 101 Public Cloud"
click at [407, 336] on input at bounding box center [398, 332] width 160 height 20
click at [732, 330] on span "Subject" at bounding box center [730, 333] width 36 height 12
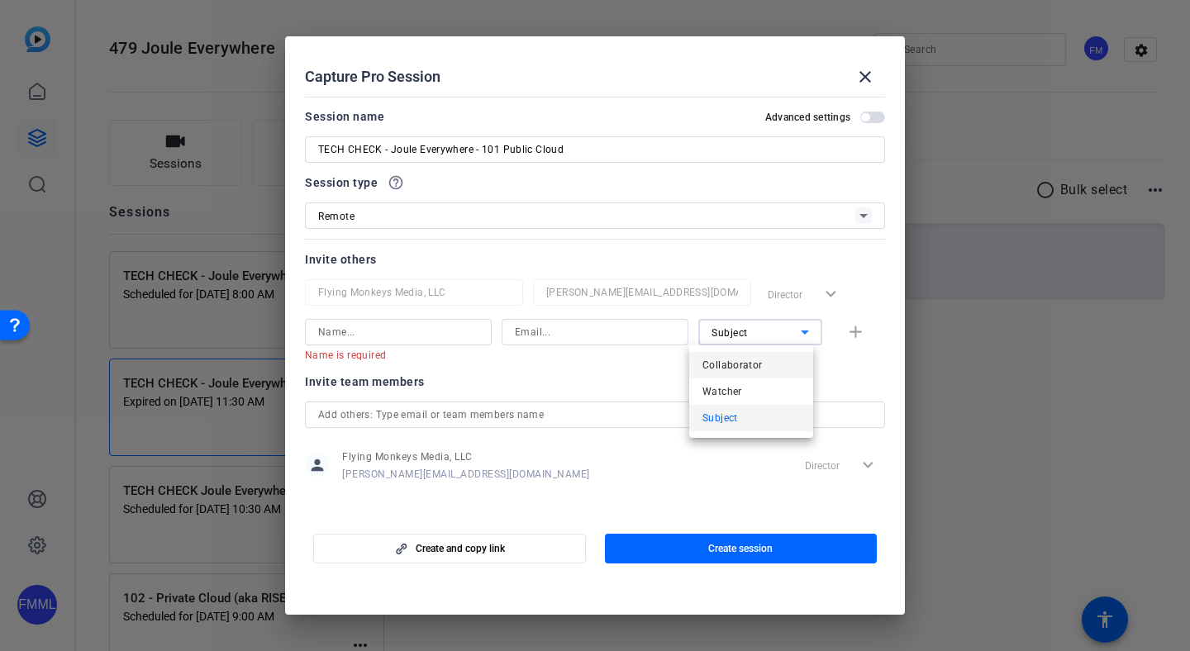
click at [736, 361] on span "Collaborator" at bounding box center [733, 365] width 60 height 20
click at [609, 336] on input at bounding box center [595, 332] width 160 height 20
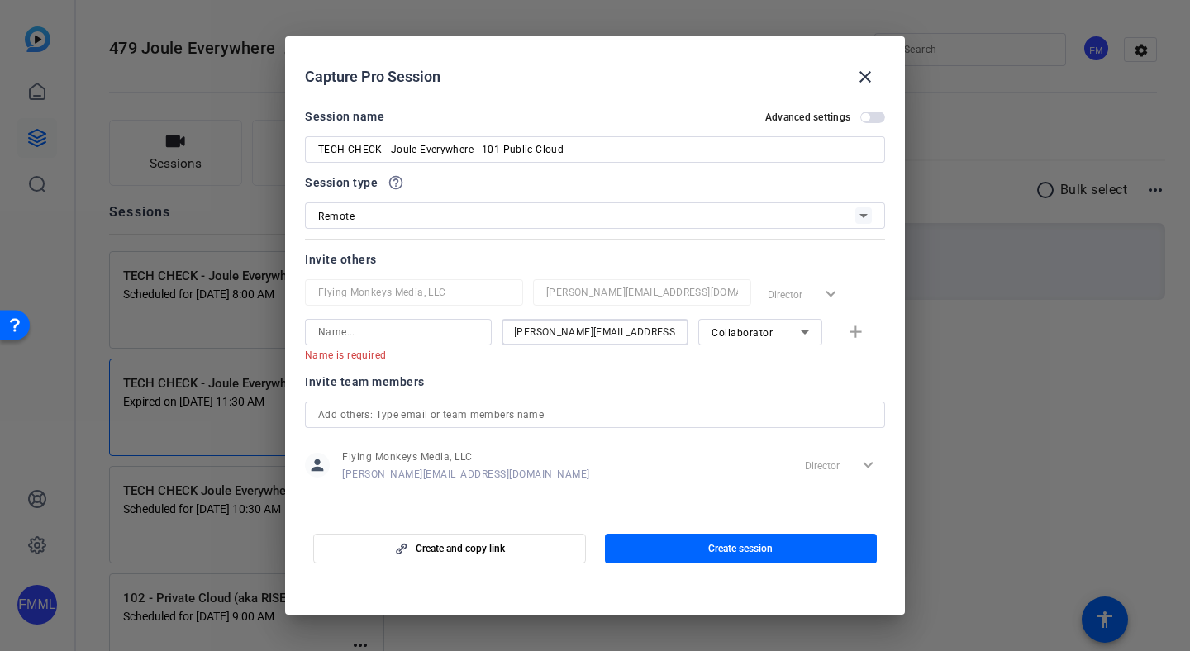
scroll to position [0, 0]
type input "[PERSON_NAME][EMAIL_ADDRESS][DOMAIN_NAME]"
click at [437, 329] on input at bounding box center [398, 332] width 160 height 20
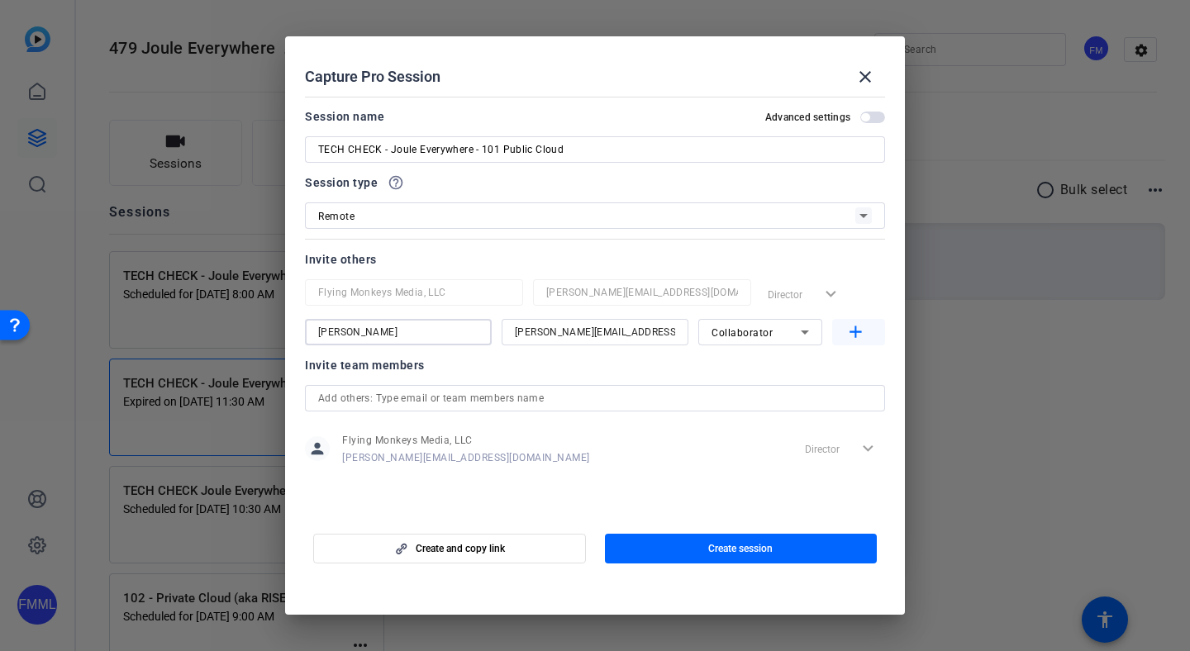
type input "[PERSON_NAME]"
click at [881, 335] on span "button" at bounding box center [858, 332] width 53 height 40
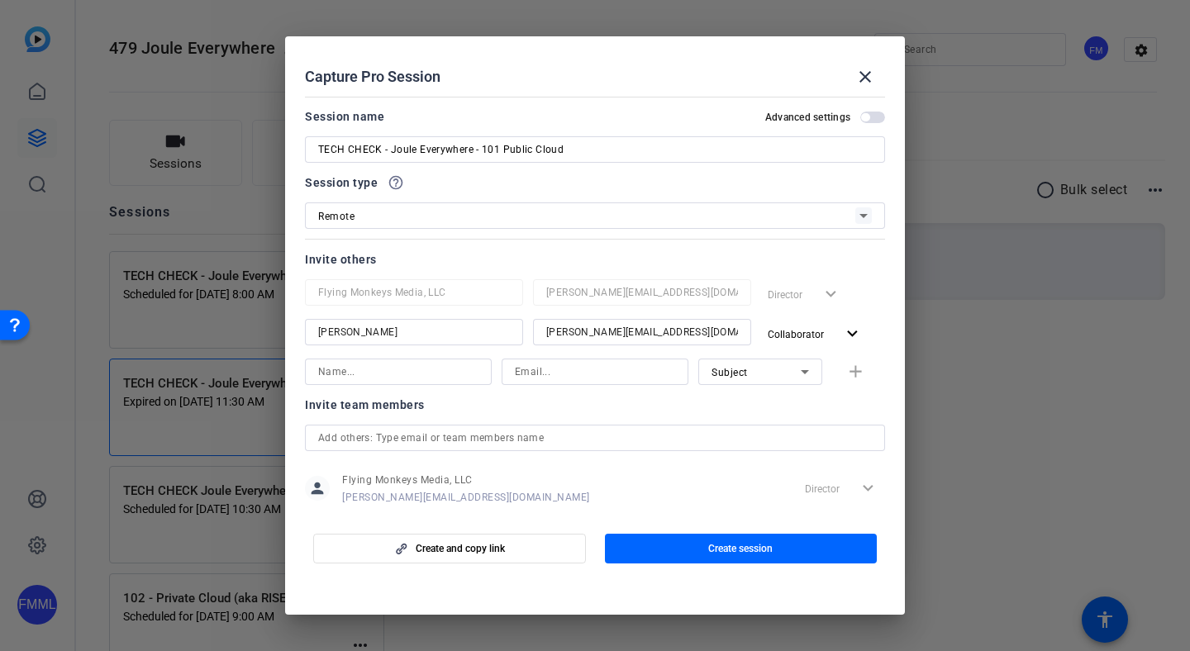
click at [551, 374] on input at bounding box center [595, 372] width 160 height 20
type input "[EMAIL_ADDRESS][PERSON_NAME][DOMAIN_NAME]"
click at [753, 370] on div "Subject" at bounding box center [756, 372] width 89 height 21
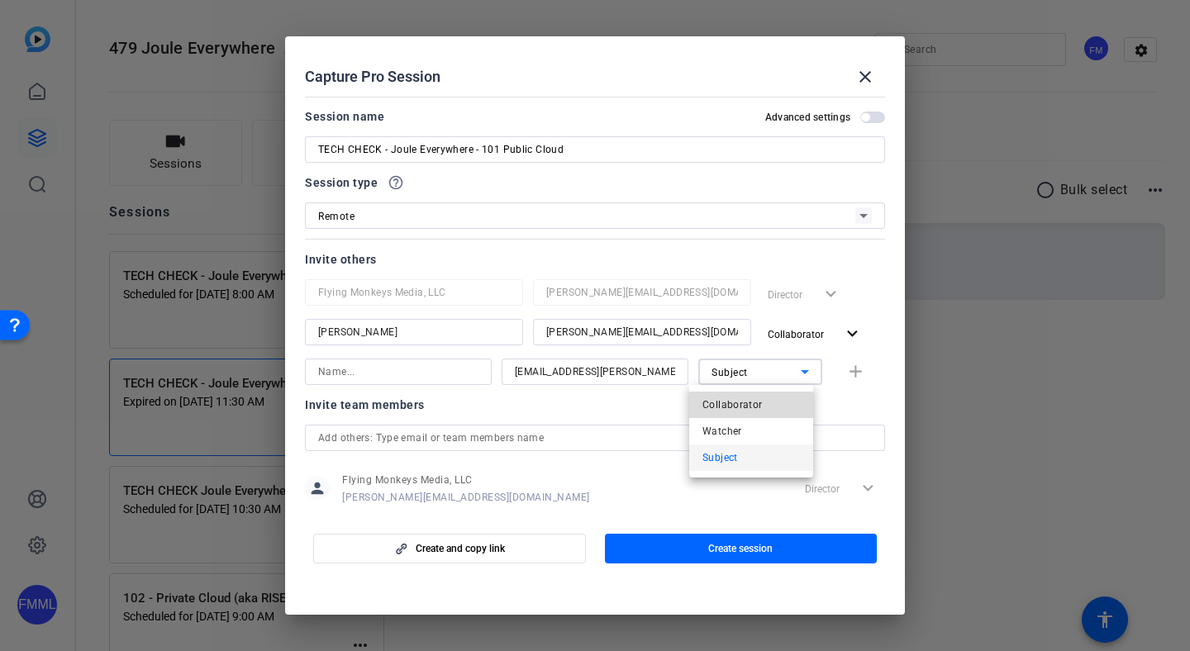
click at [726, 403] on span "Collaborator" at bounding box center [733, 405] width 60 height 20
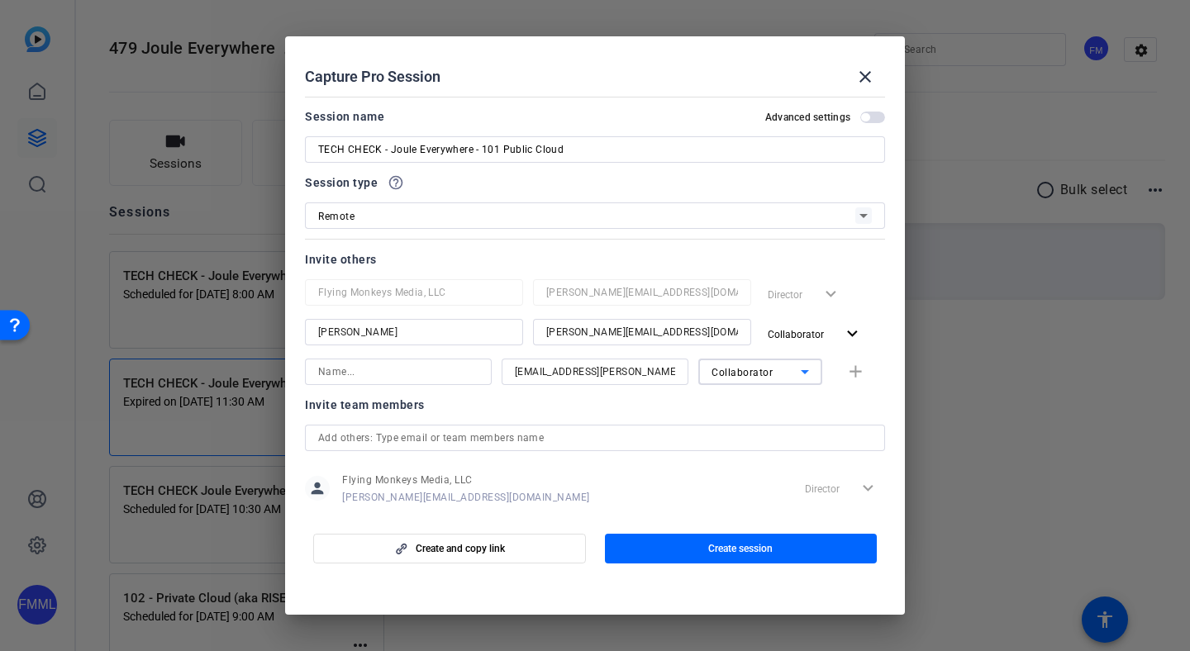
click at [364, 360] on div at bounding box center [398, 372] width 160 height 26
type input "Mario"
click at [855, 375] on mat-icon "add" at bounding box center [856, 372] width 21 height 21
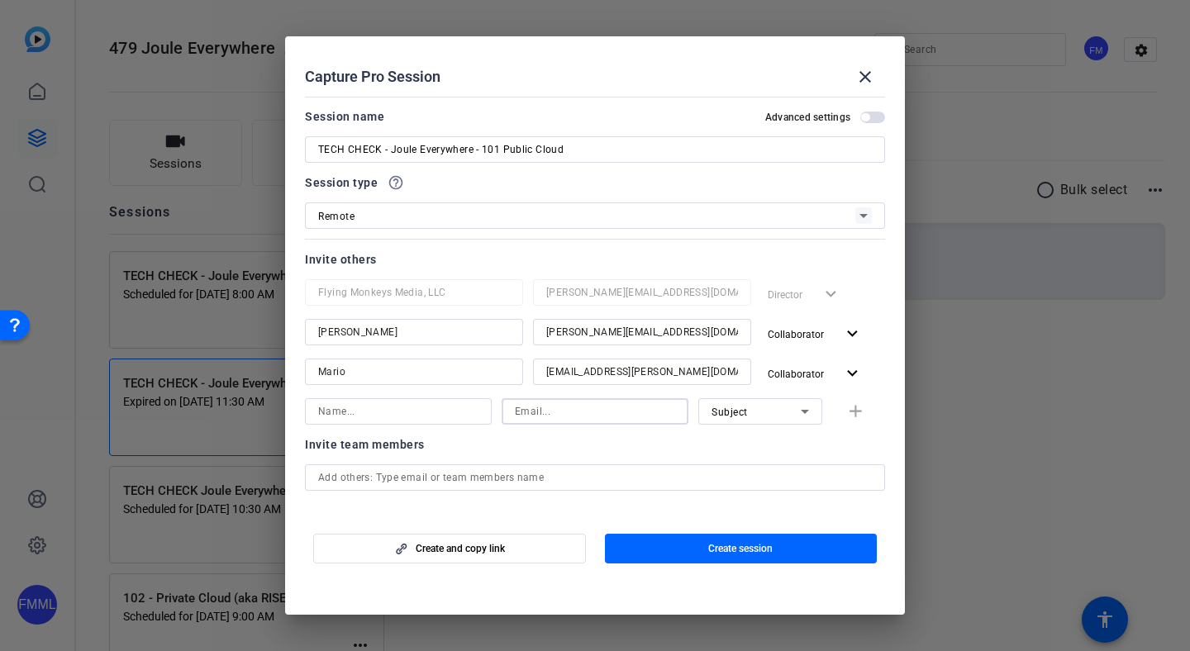
click at [591, 412] on input at bounding box center [595, 412] width 160 height 20
type input "[PERSON_NAME]."
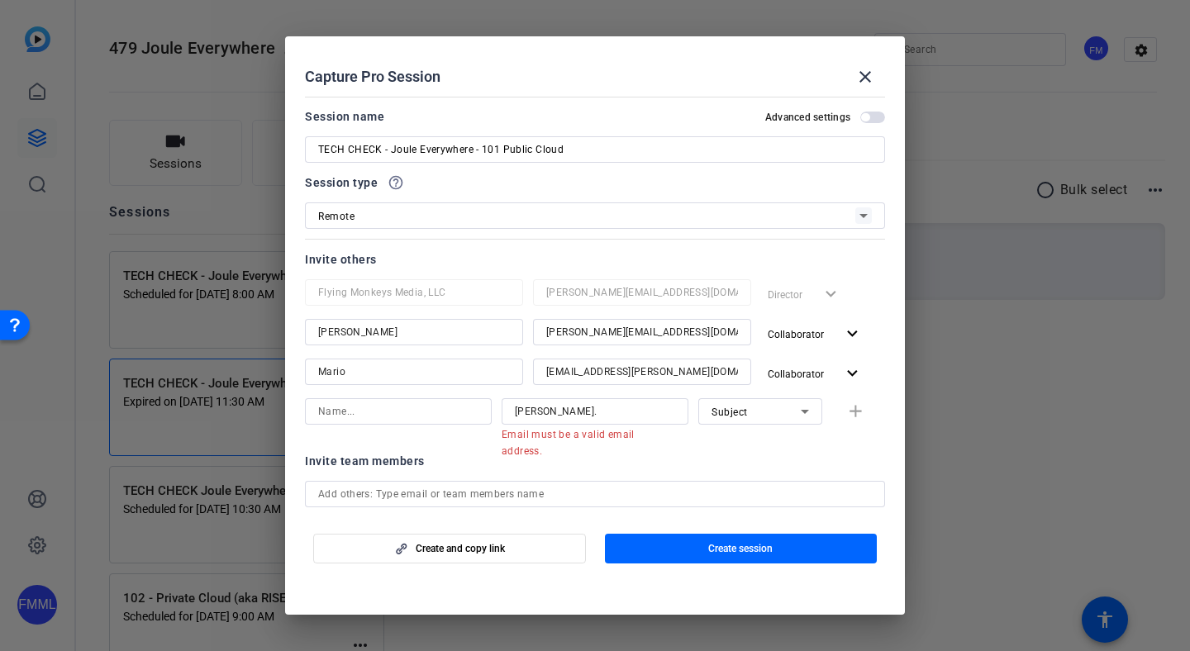
click at [430, 424] on mat-form-field at bounding box center [398, 411] width 187 height 26
click at [428, 415] on input at bounding box center [398, 412] width 160 height 20
type input "K"
type input "[PERSON_NAME]"
drag, startPoint x: 622, startPoint y: 408, endPoint x: 506, endPoint y: 408, distance: 116.6
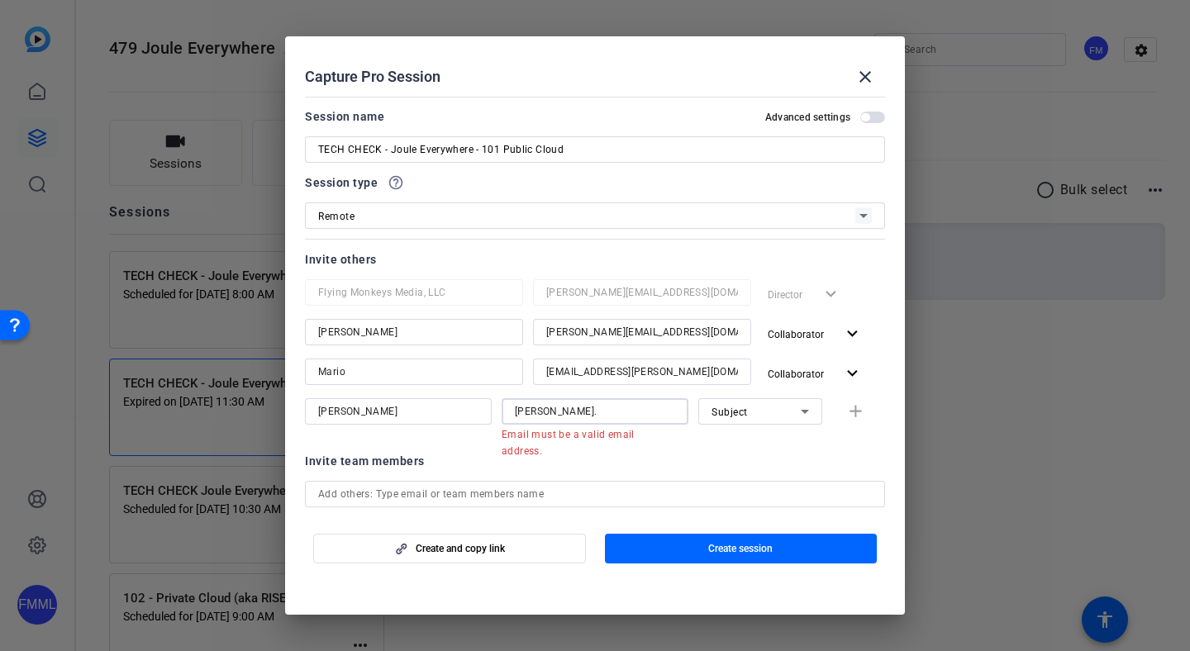
click at [506, 408] on div "[PERSON_NAME]." at bounding box center [595, 411] width 187 height 26
paste input "[PERSON_NAME][EMAIL_ADDRESS][PERSON_NAME][DOMAIN_NAME]"
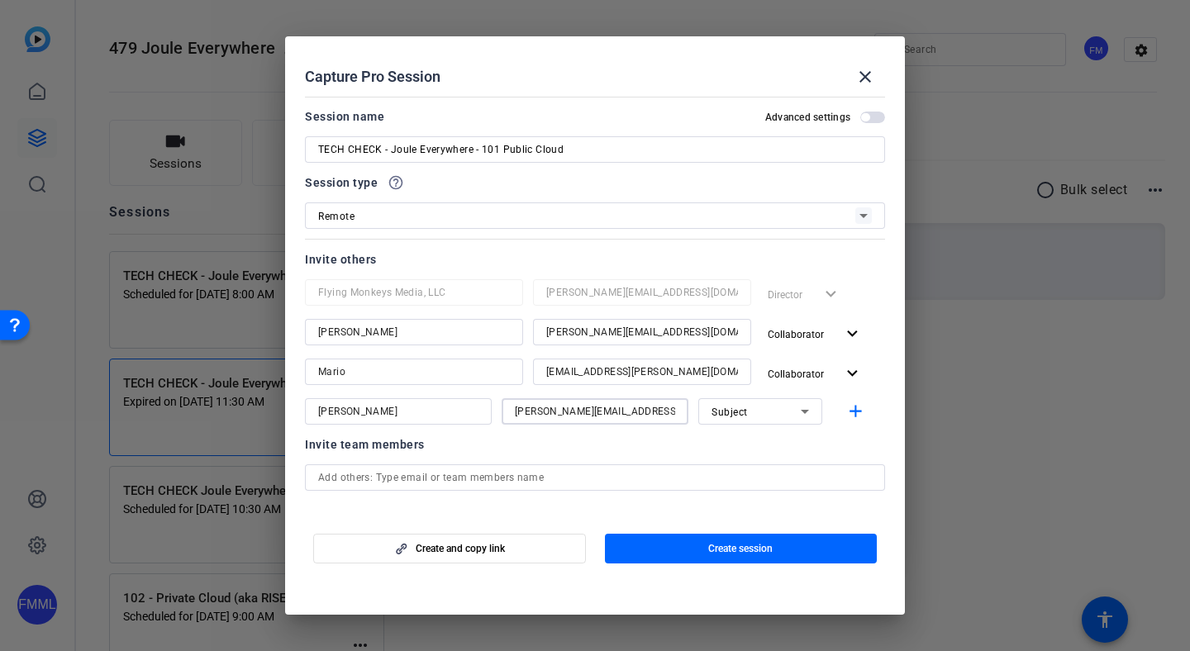
type input "[PERSON_NAME][EMAIL_ADDRESS][PERSON_NAME][DOMAIN_NAME]"
click at [422, 403] on input "[PERSON_NAME]" at bounding box center [398, 412] width 160 height 20
type input "J"
type input "[PERSON_NAME]"
click at [764, 416] on div "Subject" at bounding box center [756, 412] width 89 height 21
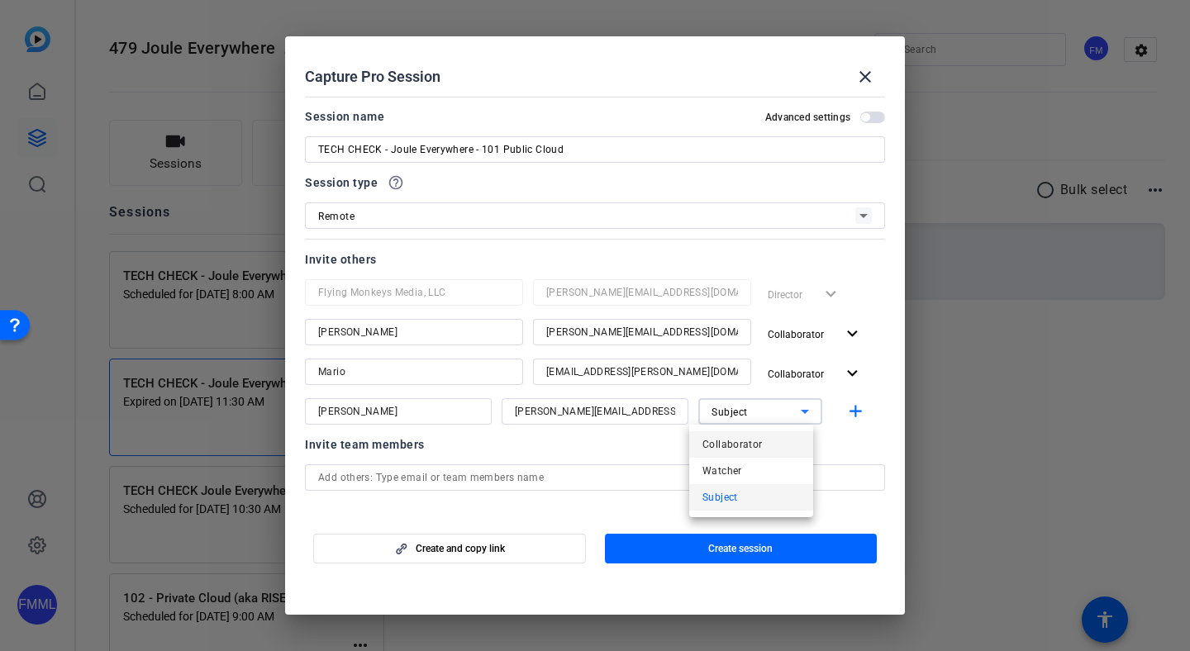
click at [768, 438] on mat-option "Collaborator" at bounding box center [751, 445] width 124 height 26
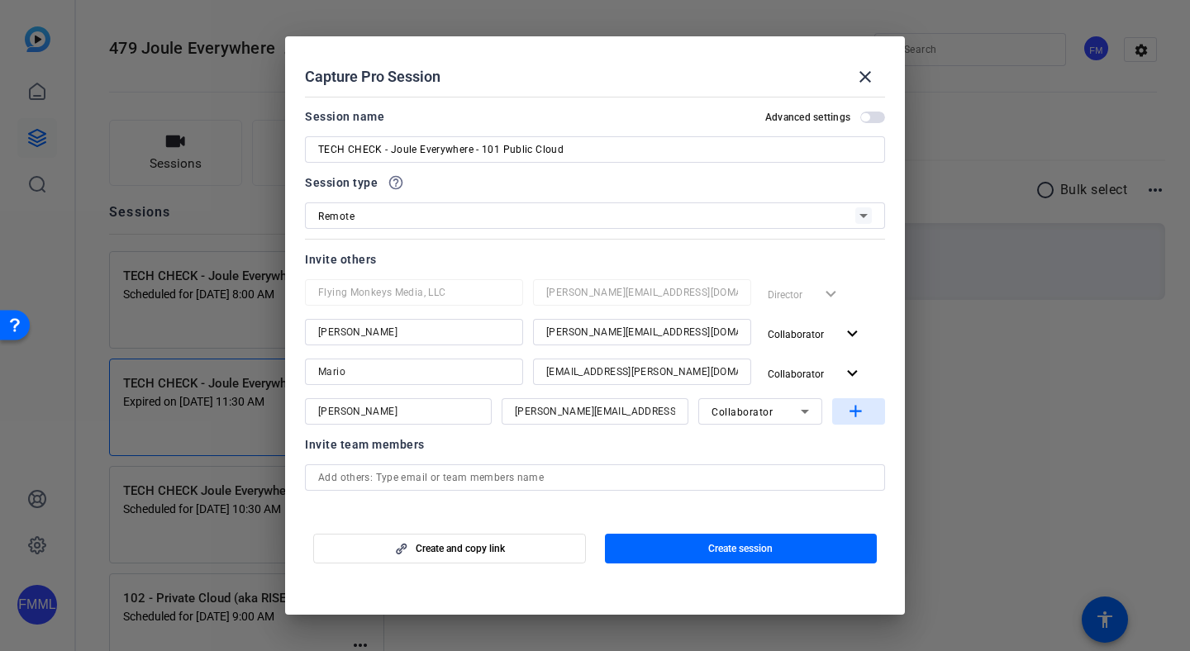
click at [846, 411] on mat-icon "add" at bounding box center [856, 412] width 21 height 21
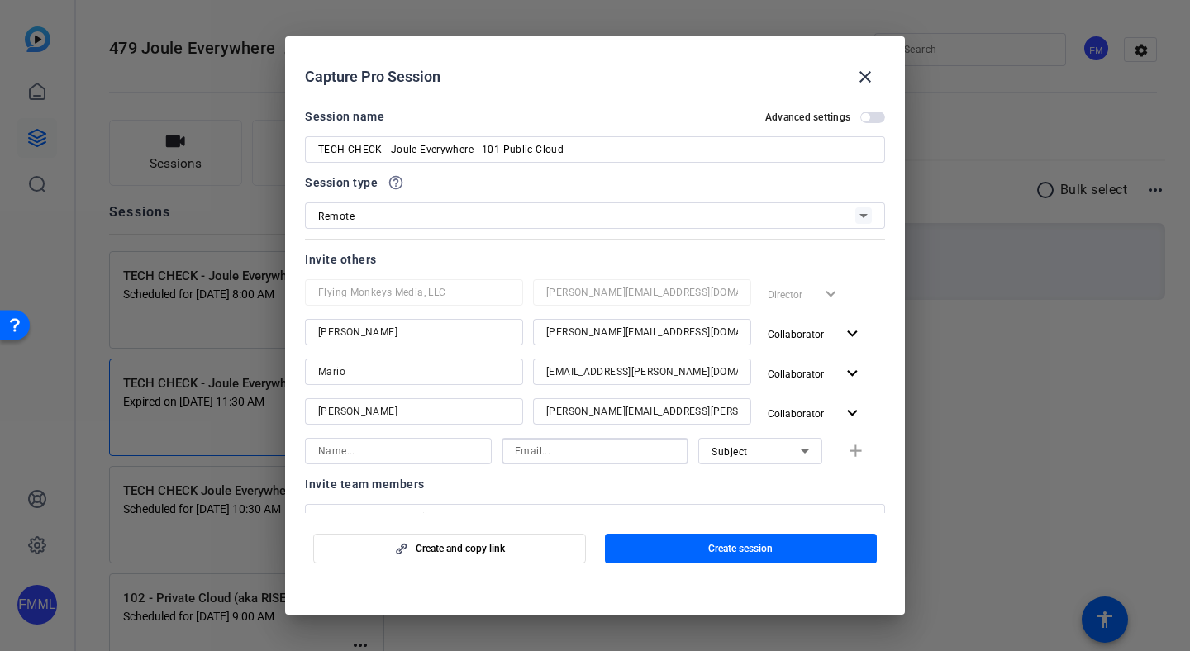
click at [573, 446] on input at bounding box center [595, 451] width 160 height 20
paste input "[DOMAIN_NAME][EMAIL_ADDRESS][DOMAIN_NAME]"
type input "[DOMAIN_NAME][EMAIL_ADDRESS][DOMAIN_NAME]"
click at [421, 450] on input at bounding box center [398, 451] width 160 height 20
type input "[PERSON_NAME]"
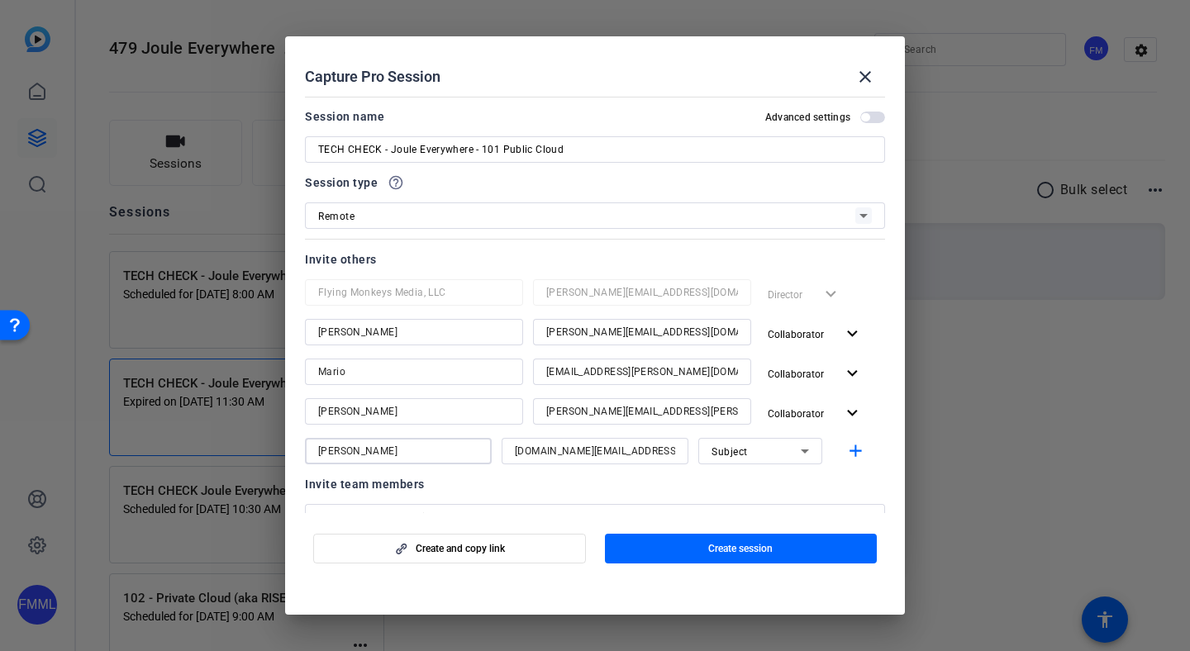
click at [742, 448] on div "Subject" at bounding box center [756, 451] width 89 height 21
click at [734, 475] on span "Collaborator" at bounding box center [733, 485] width 60 height 20
click at [842, 464] on span "button" at bounding box center [858, 452] width 53 height 40
click at [580, 490] on input at bounding box center [595, 491] width 160 height 20
paste input "[PERSON_NAME][EMAIL_ADDRESS][PERSON_NAME][DOMAIN_NAME]"
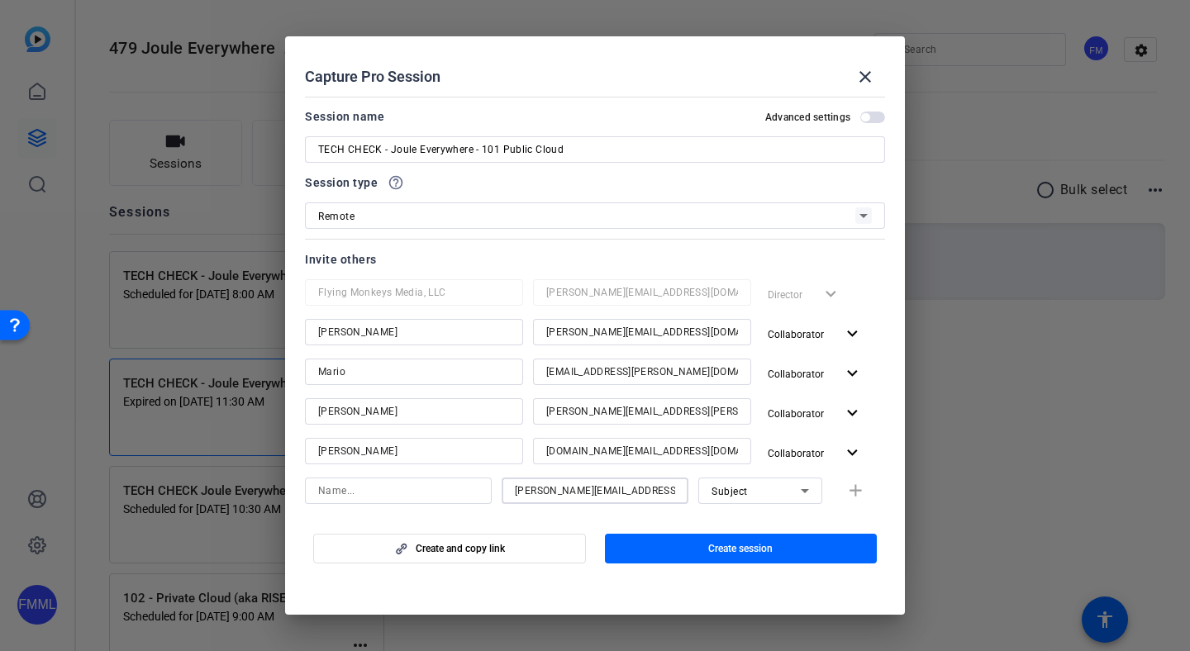
type input "[PERSON_NAME][EMAIL_ADDRESS][PERSON_NAME][DOMAIN_NAME]"
click at [452, 498] on input at bounding box center [398, 491] width 160 height 20
type input "[PERSON_NAME]"
click at [755, 475] on div "Flying Monkeys Media, LLC [PERSON_NAME][EMAIL_ADDRESS][DOMAIN_NAME] Director ex…" at bounding box center [595, 391] width 580 height 225
click at [747, 484] on div "Subject" at bounding box center [756, 491] width 89 height 21
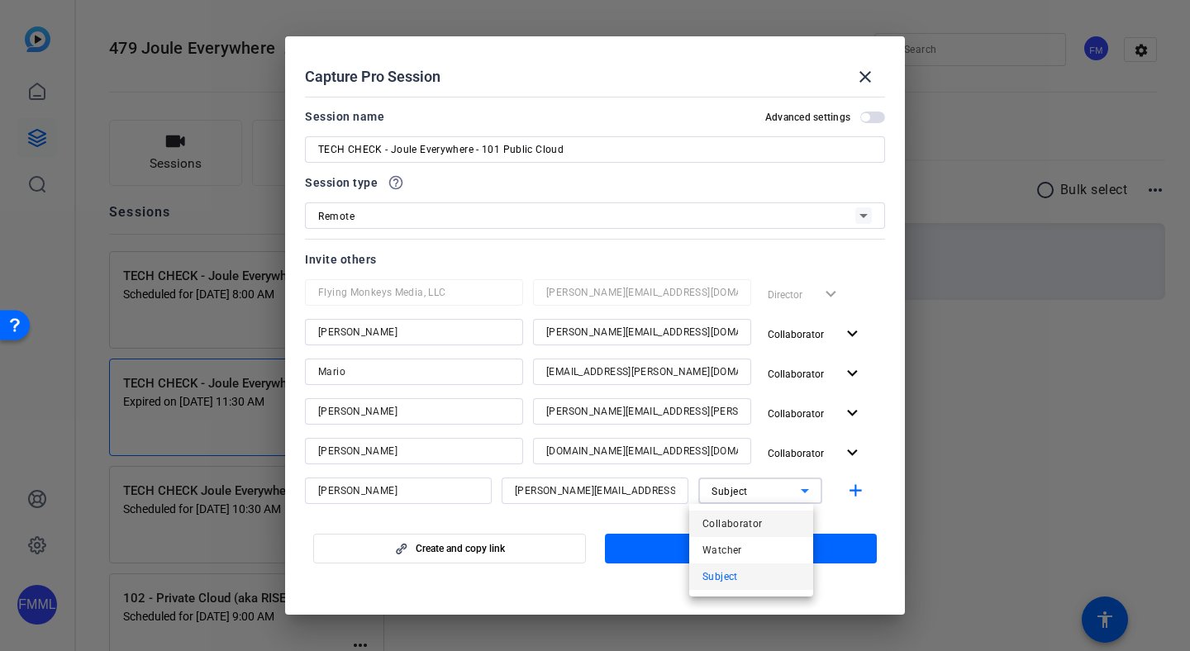
click at [734, 522] on span "Collaborator" at bounding box center [733, 524] width 60 height 20
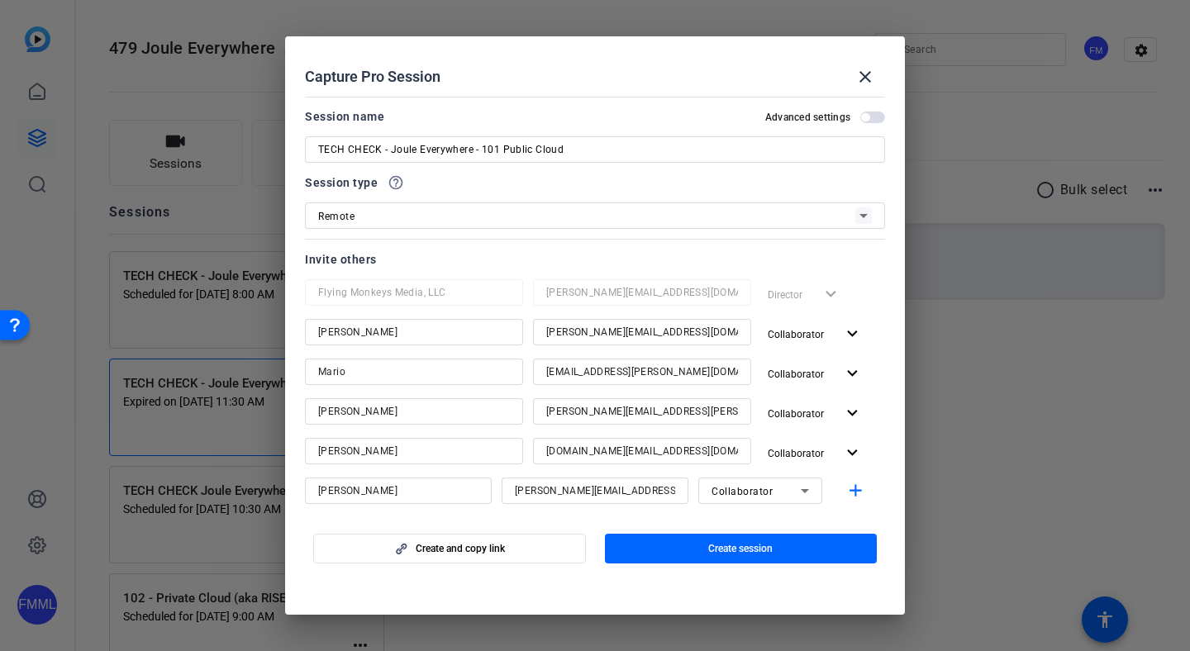
scroll to position [150, 0]
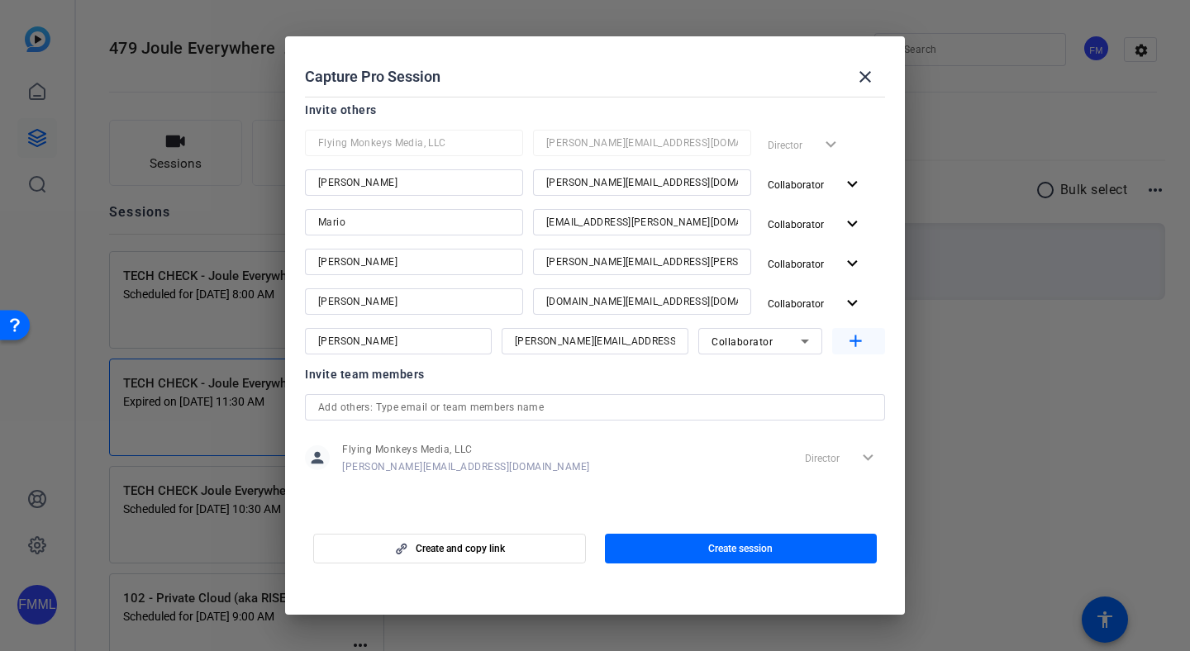
click at [847, 341] on mat-icon "add" at bounding box center [856, 341] width 21 height 21
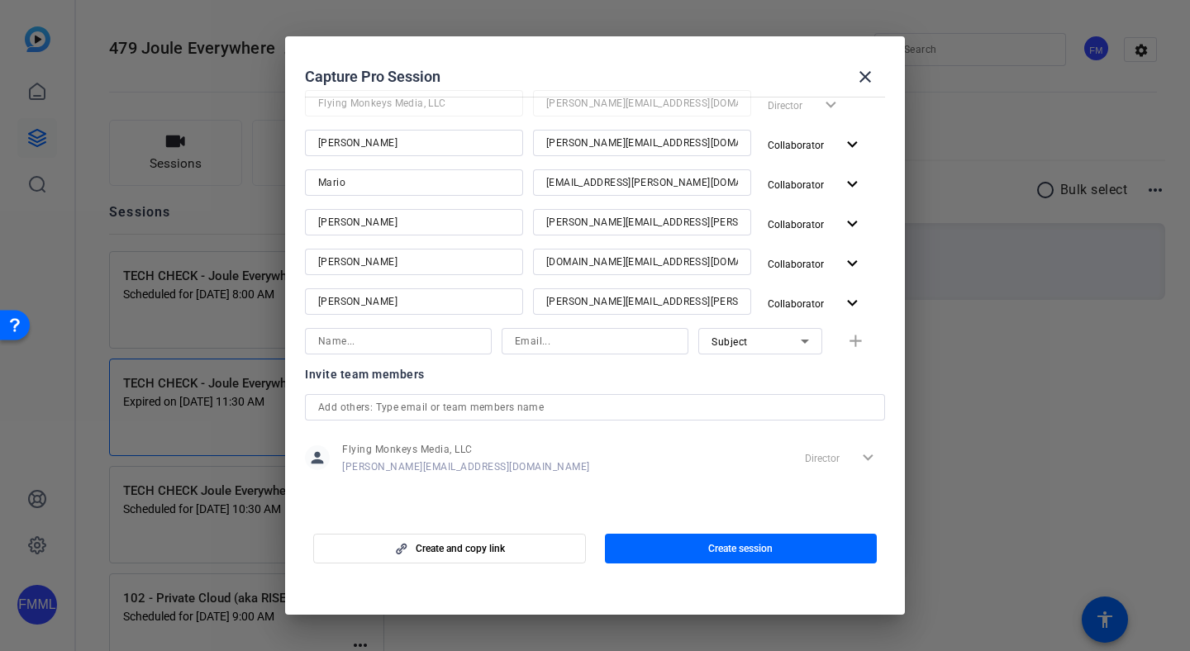
scroll to position [0, 0]
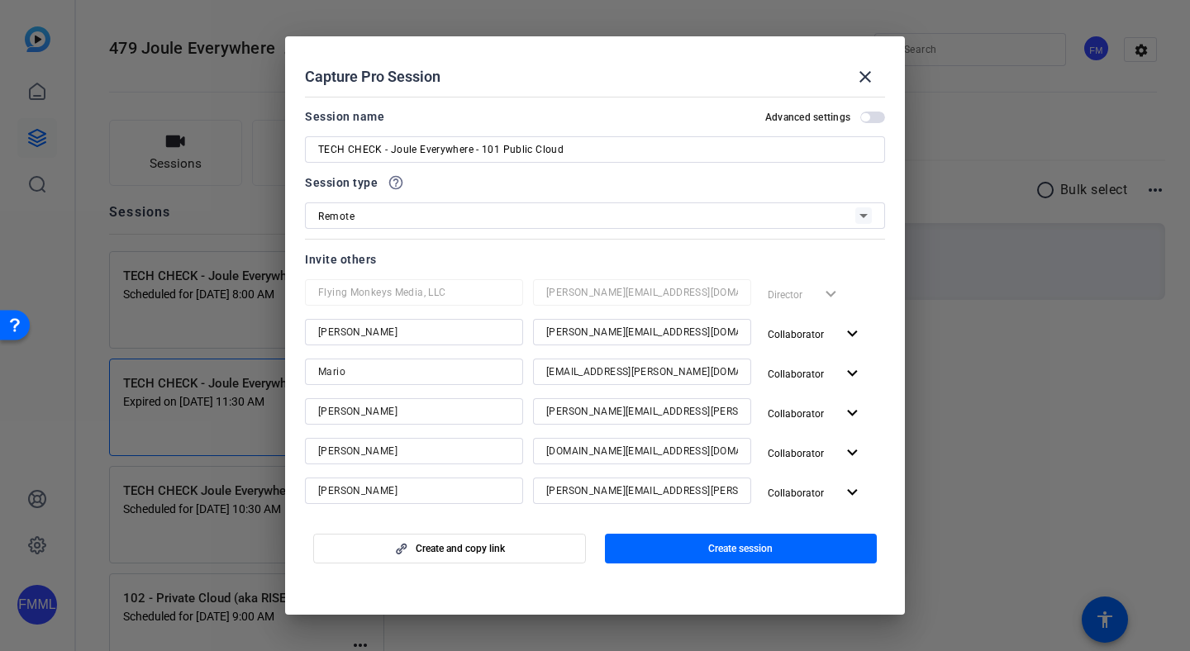
click at [865, 114] on span "button" at bounding box center [873, 118] width 25 height 12
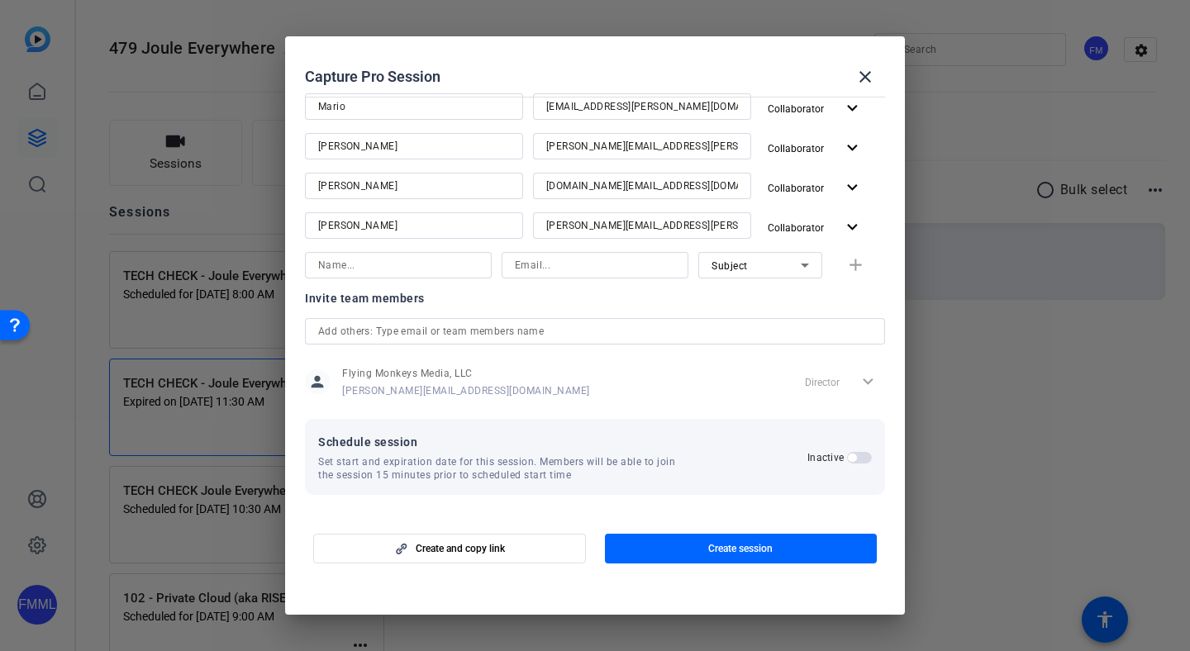
click at [855, 461] on span "button" at bounding box center [859, 458] width 25 height 12
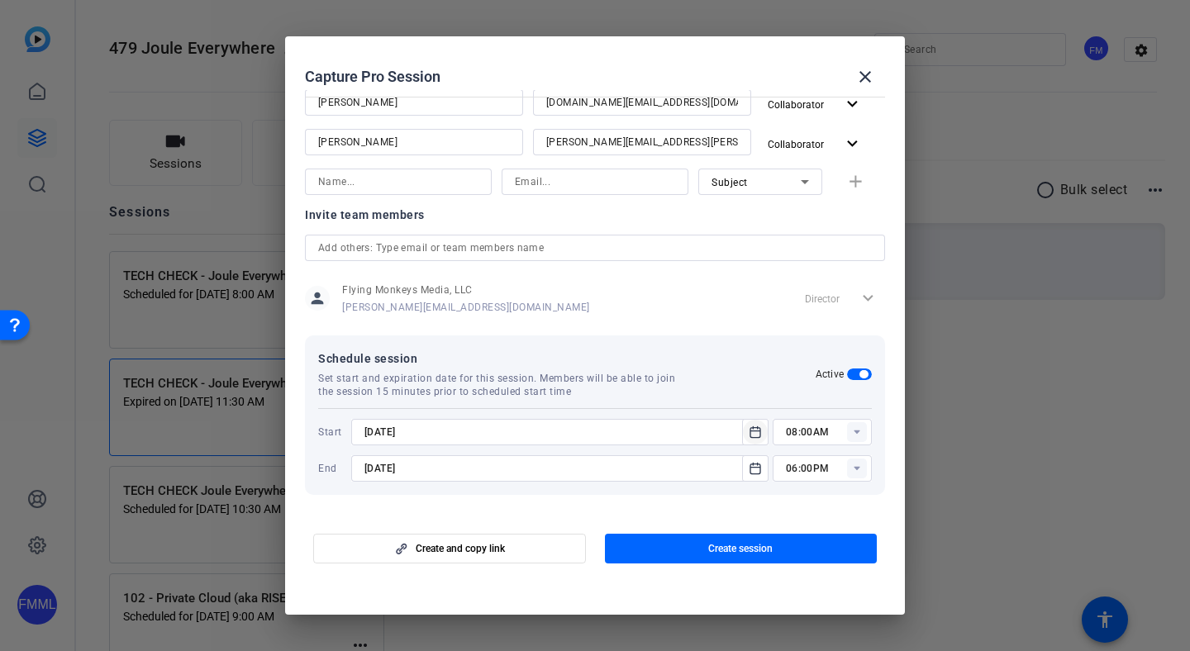
click at [751, 429] on icon "Open calendar" at bounding box center [756, 432] width 10 height 11
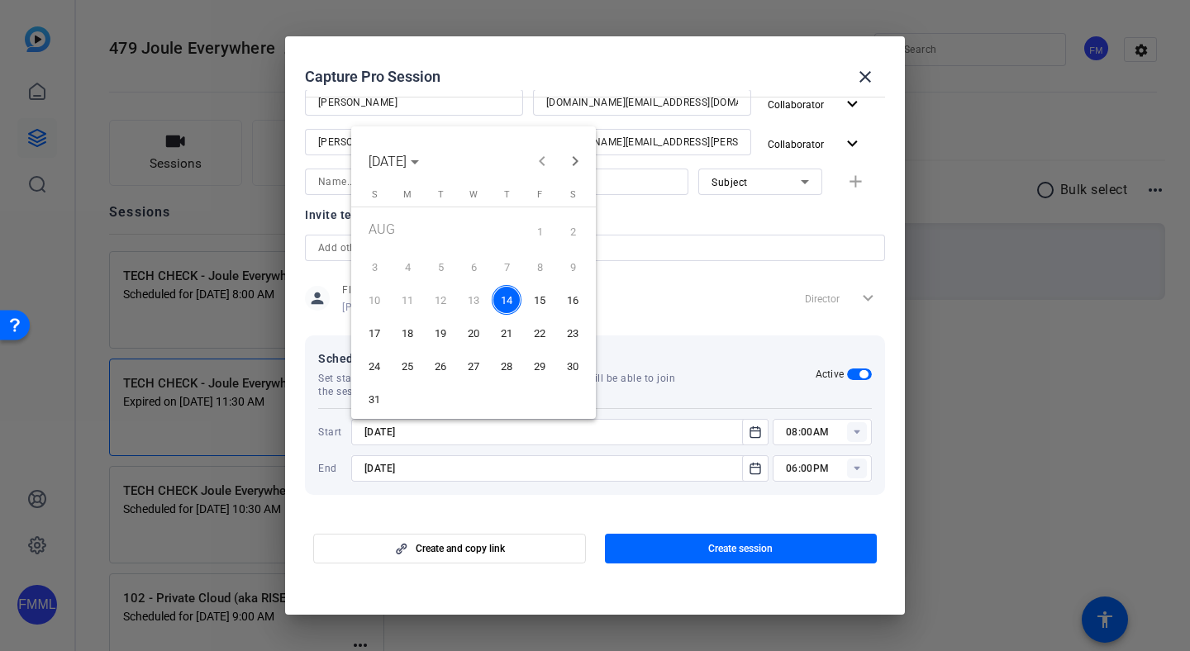
click at [546, 295] on span "15" at bounding box center [540, 300] width 30 height 30
type input "[DATE]"
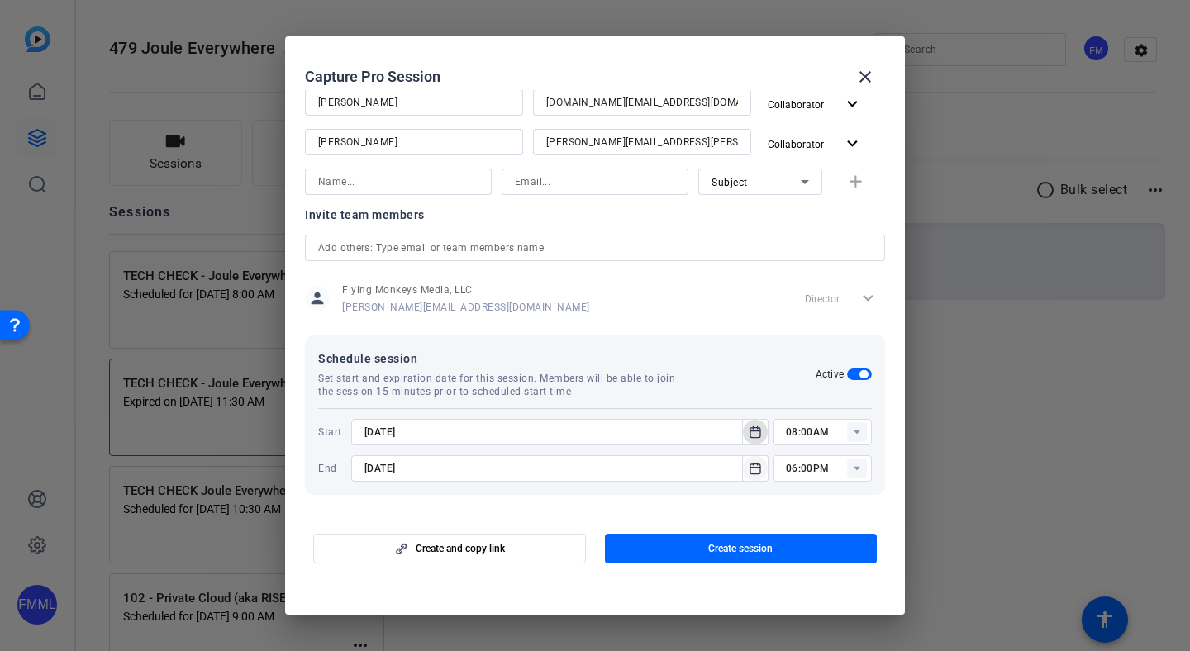
click at [749, 468] on icon "Open calendar" at bounding box center [755, 469] width 13 height 20
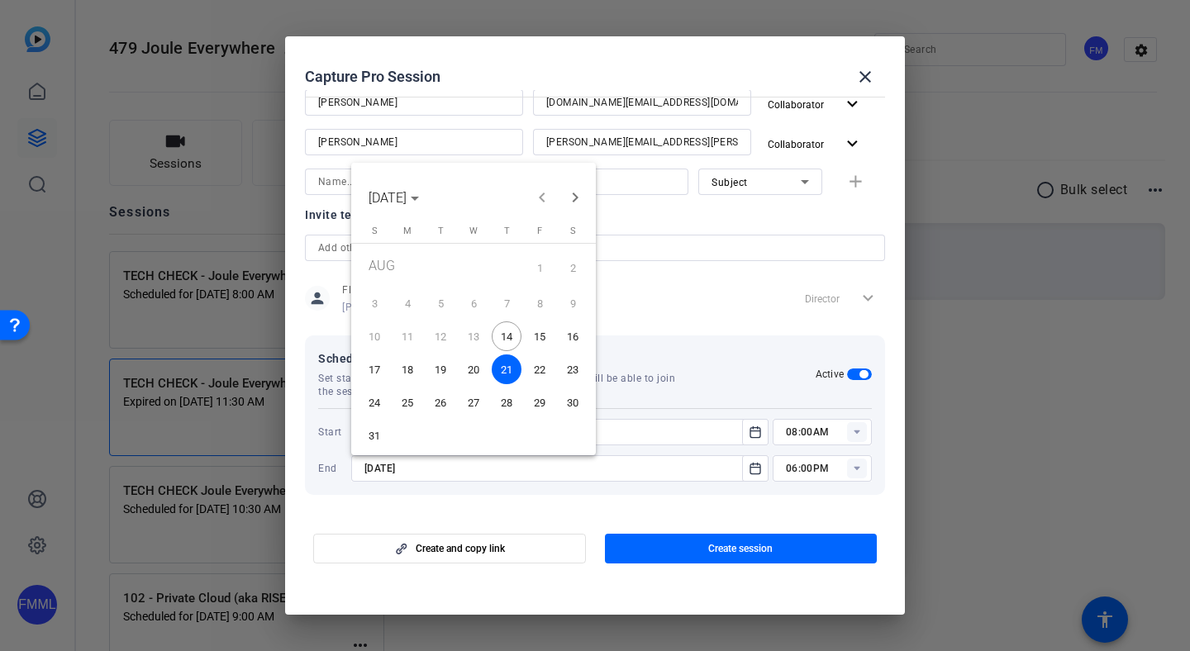
click at [545, 343] on span "15" at bounding box center [540, 337] width 30 height 30
type input "[DATE]"
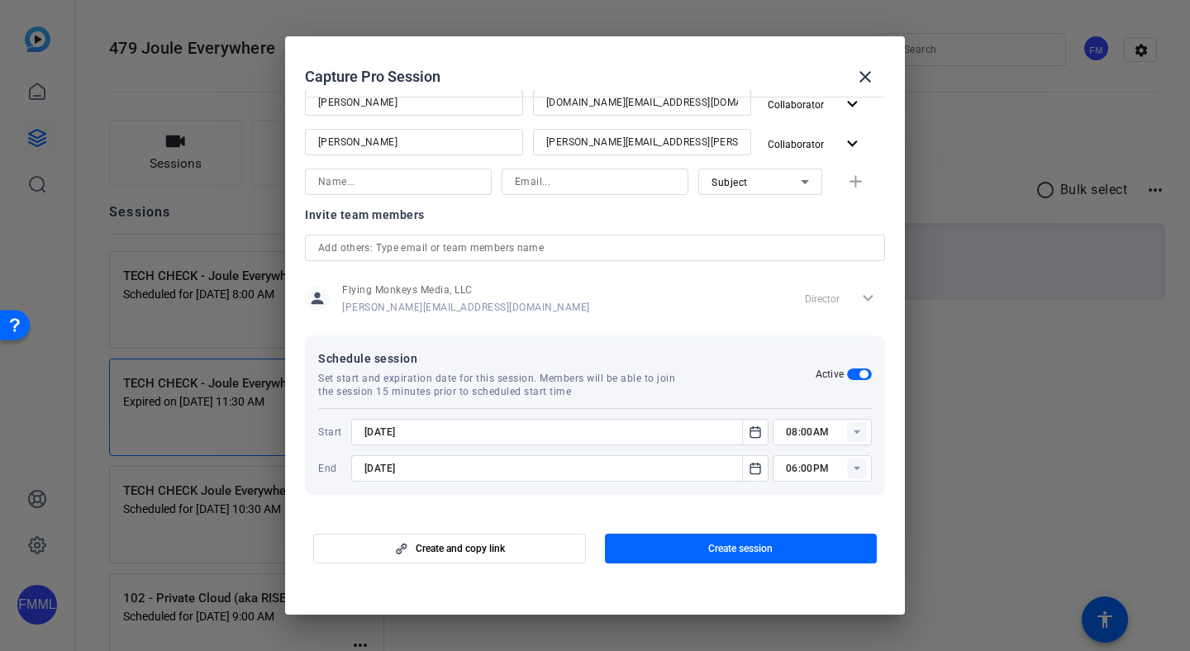
click at [851, 430] on rect at bounding box center [857, 432] width 20 height 20
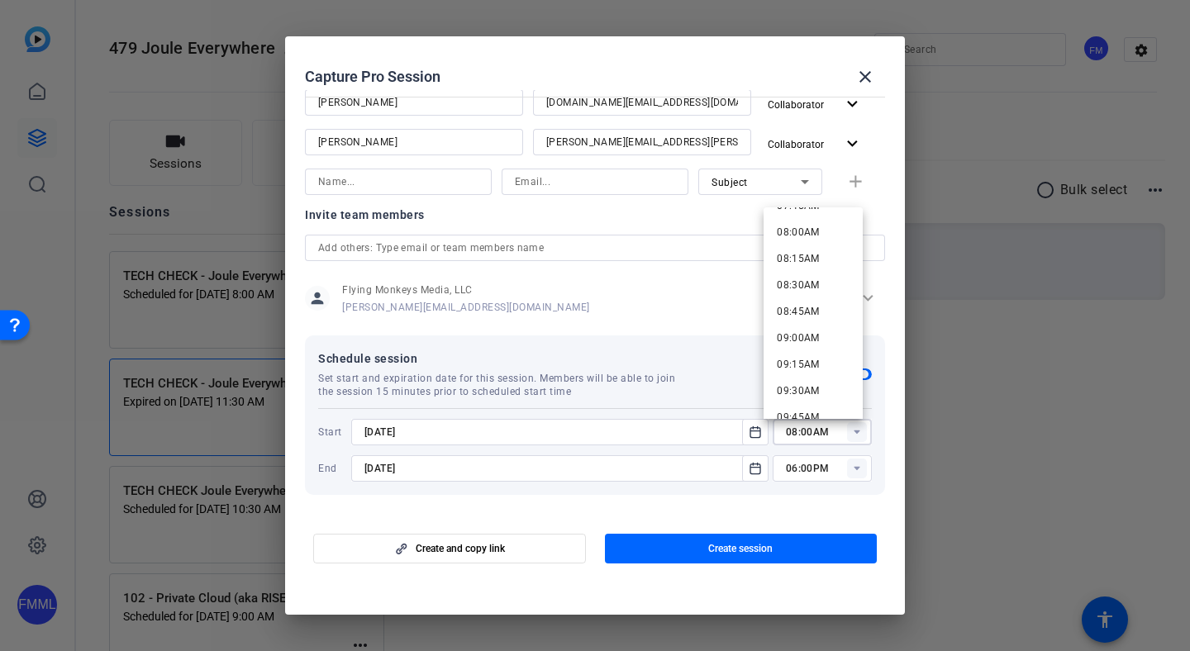
scroll to position [861, 0]
click at [792, 322] on span "09:00AM" at bounding box center [798, 318] width 43 height 12
type input "09:00AM"
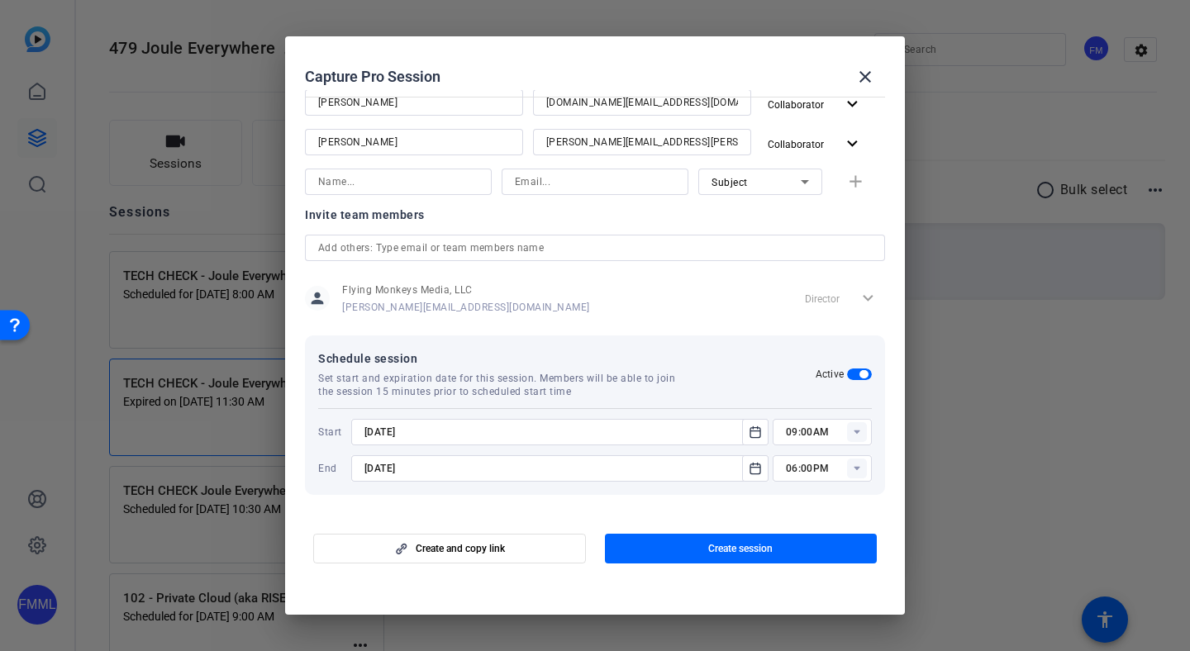
click at [856, 471] on rect at bounding box center [857, 469] width 20 height 20
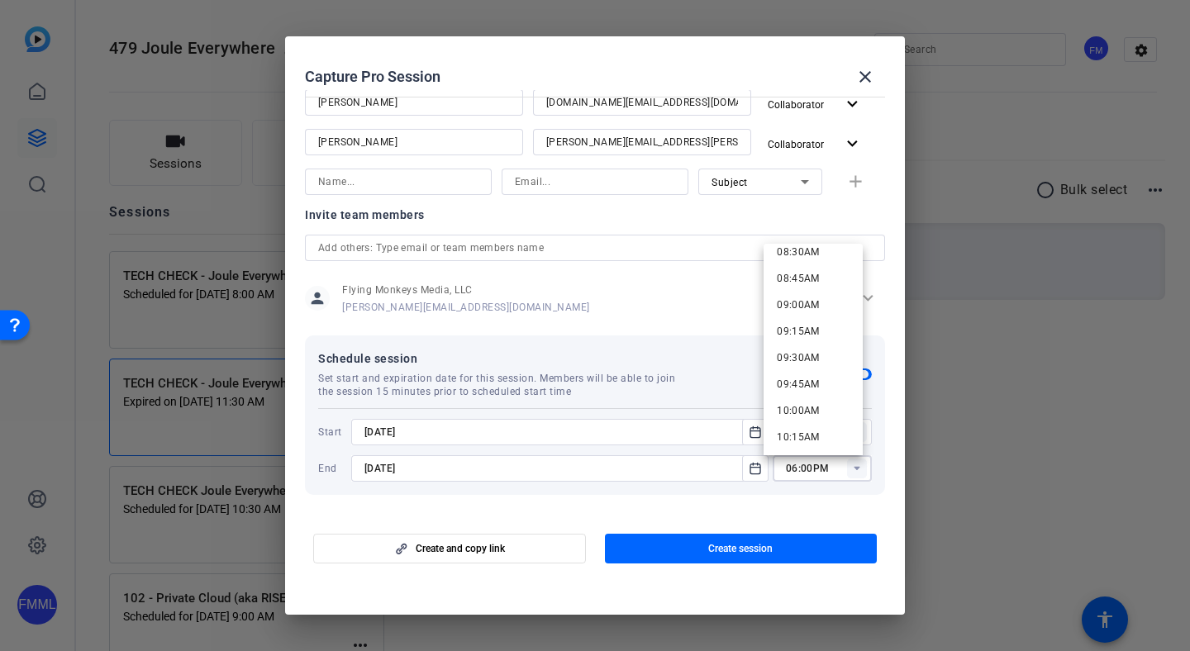
scroll to position [917, 0]
click at [815, 305] on span "09:00AM" at bounding box center [798, 299] width 43 height 20
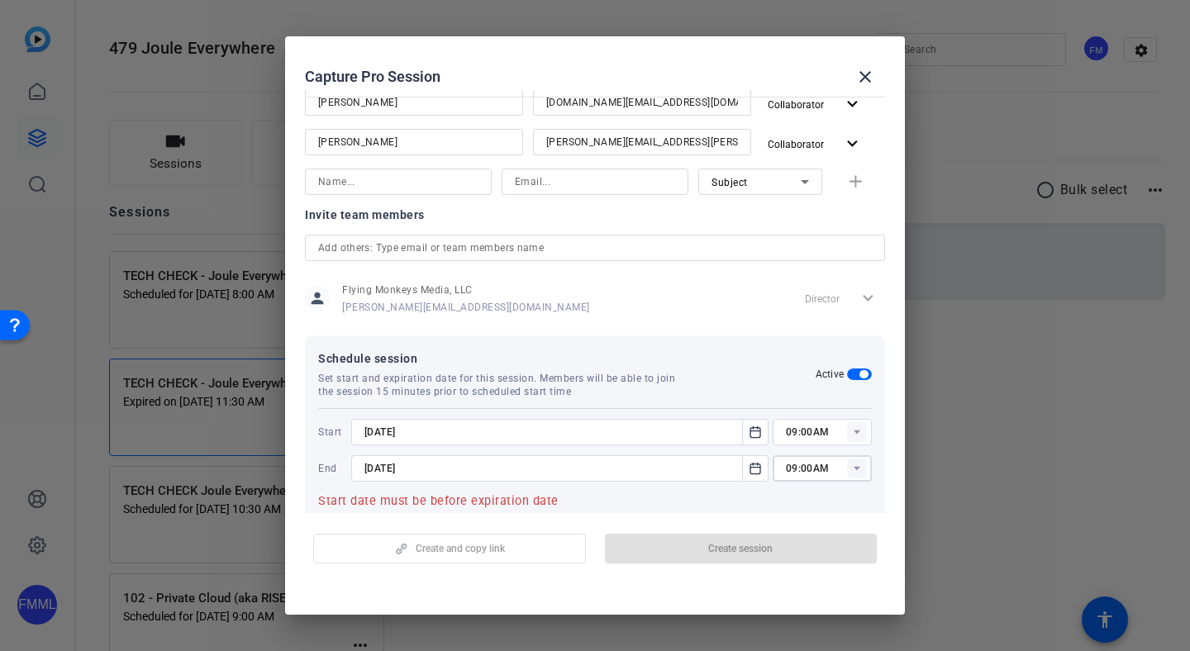
click at [850, 472] on rect at bounding box center [857, 469] width 20 height 20
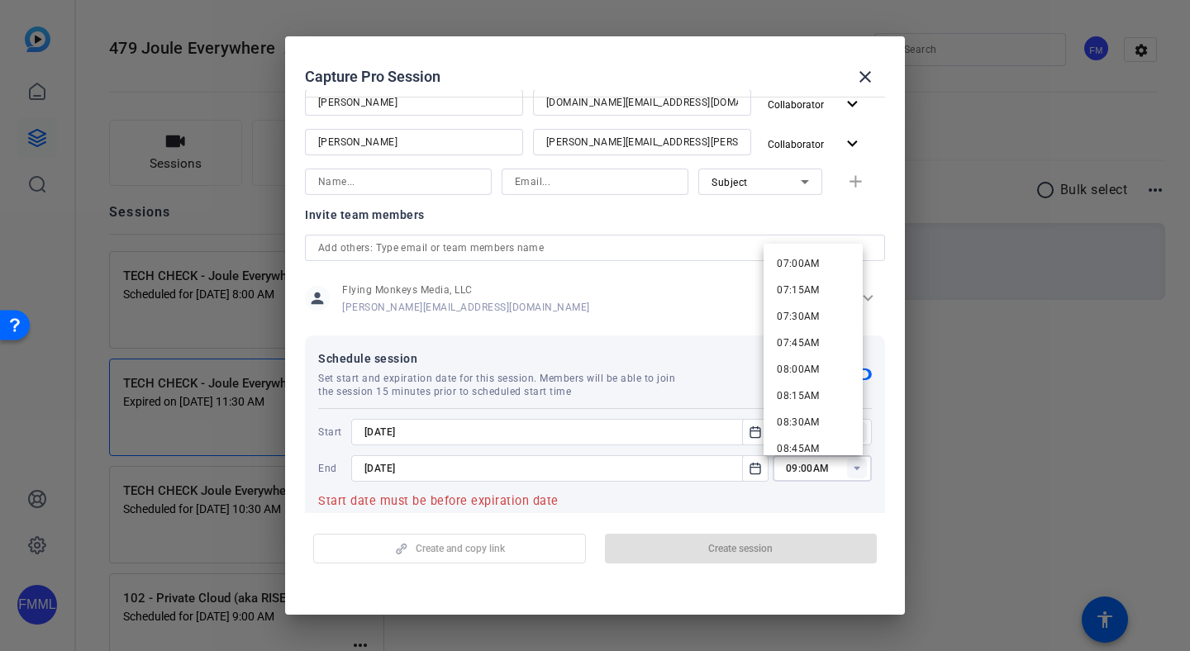
scroll to position [926, 0]
click at [816, 437] on mat-option "10:30AM" at bounding box center [813, 449] width 99 height 26
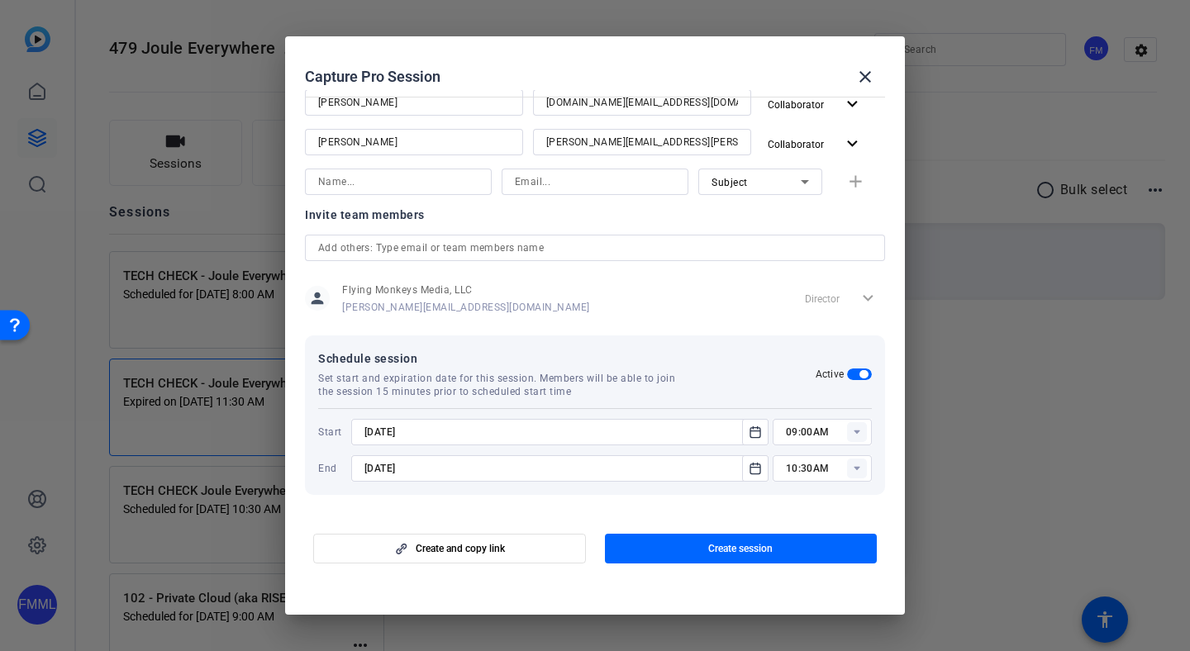
click at [618, 508] on mat-dialog-content "Session name Advanced settings TECH CHECK - Joule Everywhere - 101 Public Cloud…" at bounding box center [595, 301] width 620 height 423
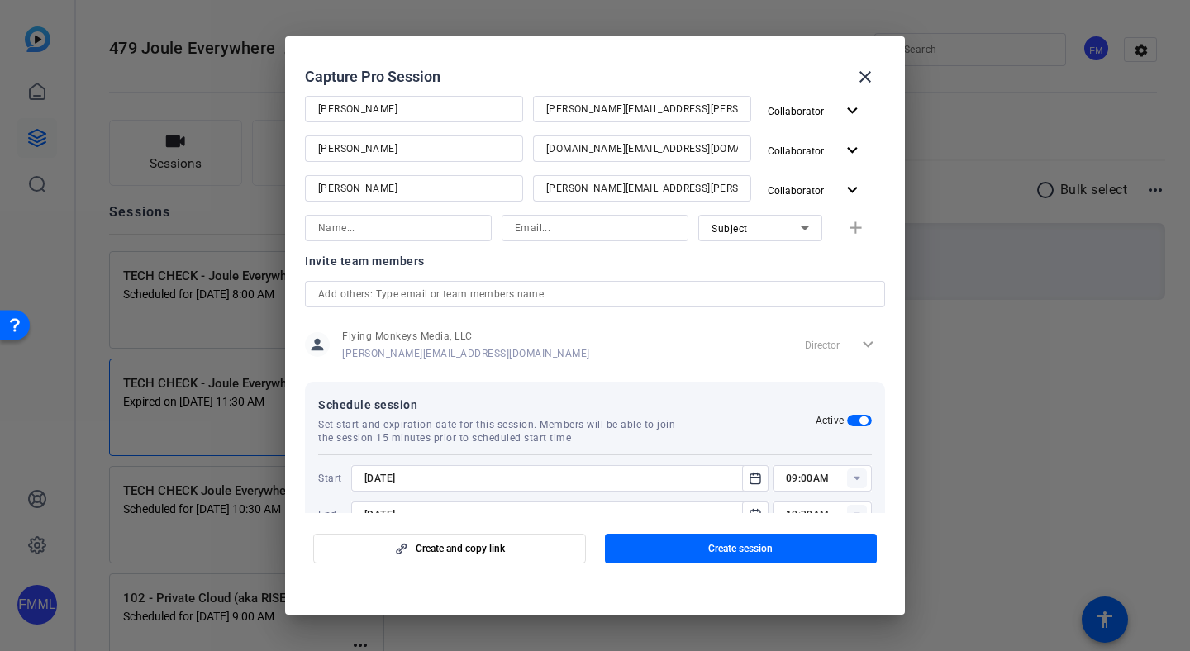
scroll to position [349, 0]
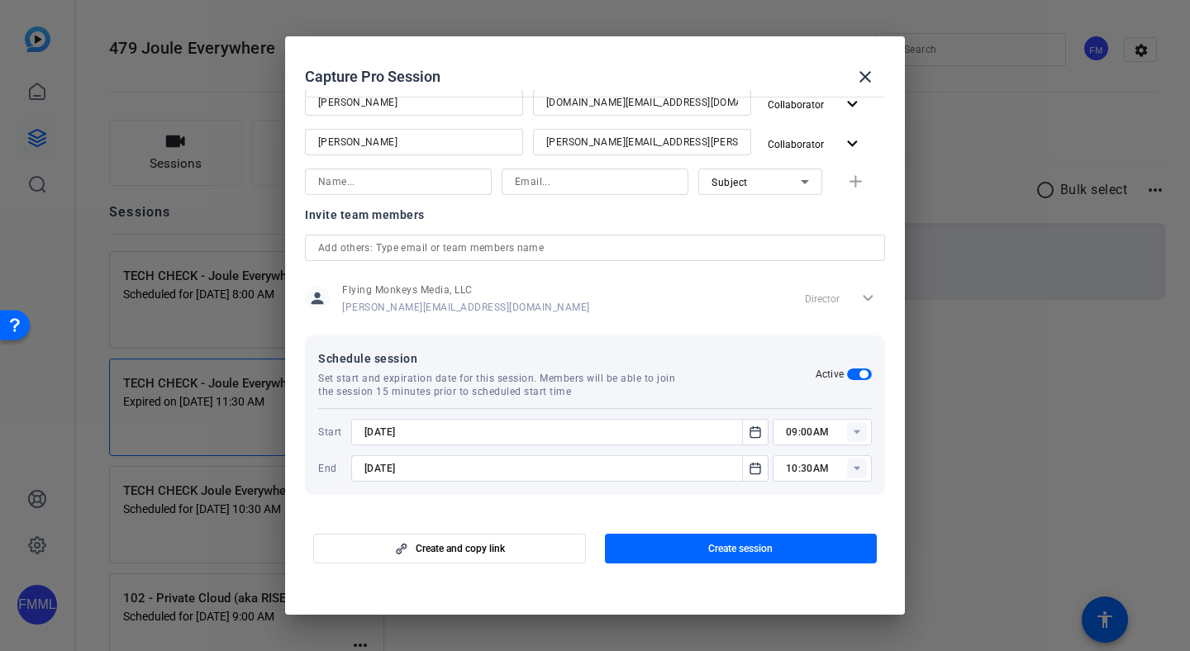
click at [851, 474] on rect at bounding box center [857, 469] width 20 height 20
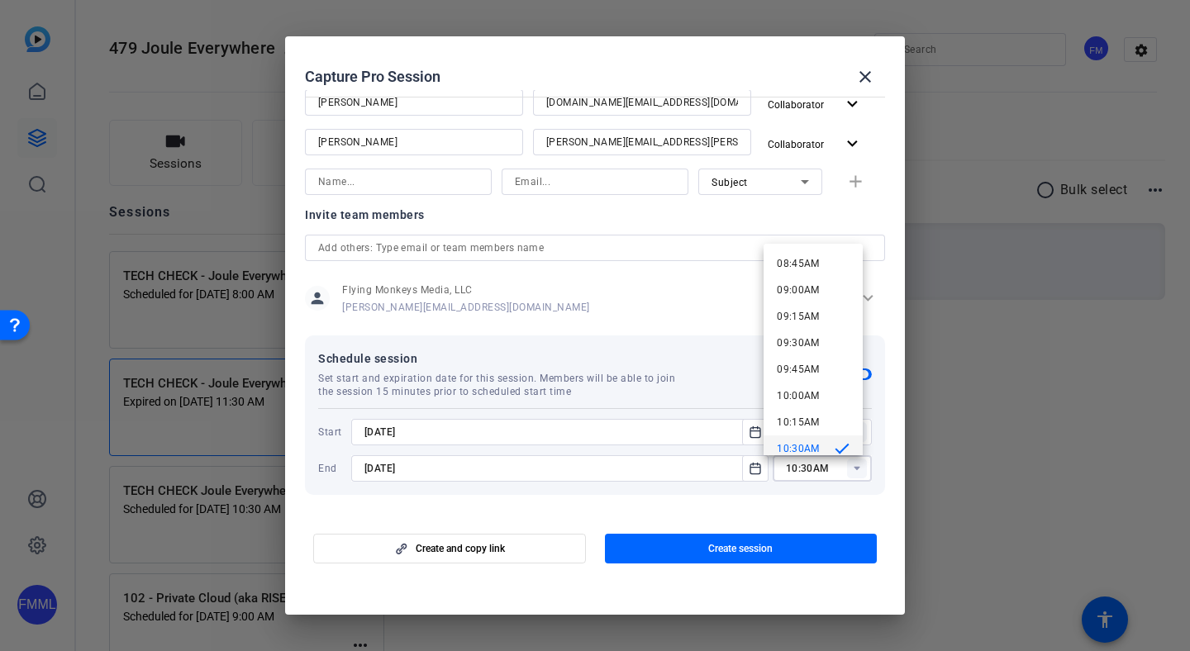
scroll to position [1111, 0]
click at [806, 328] on mat-option "11:00AM" at bounding box center [813, 316] width 99 height 26
type input "11:00AM"
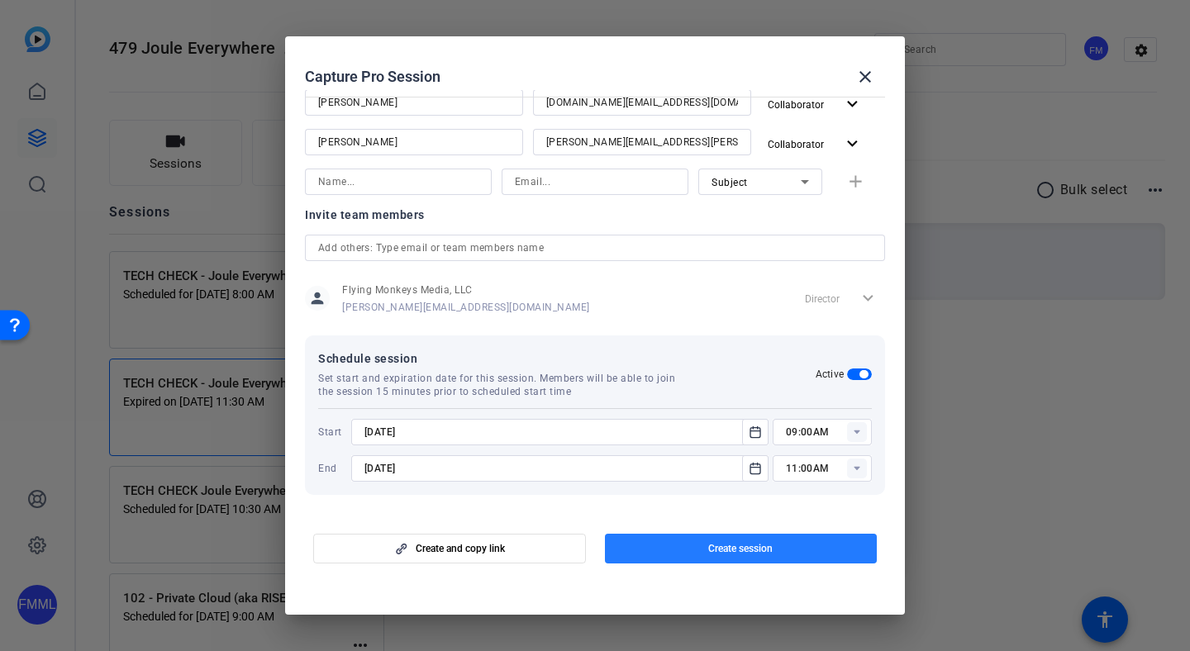
click at [694, 545] on span "button" at bounding box center [741, 549] width 273 height 40
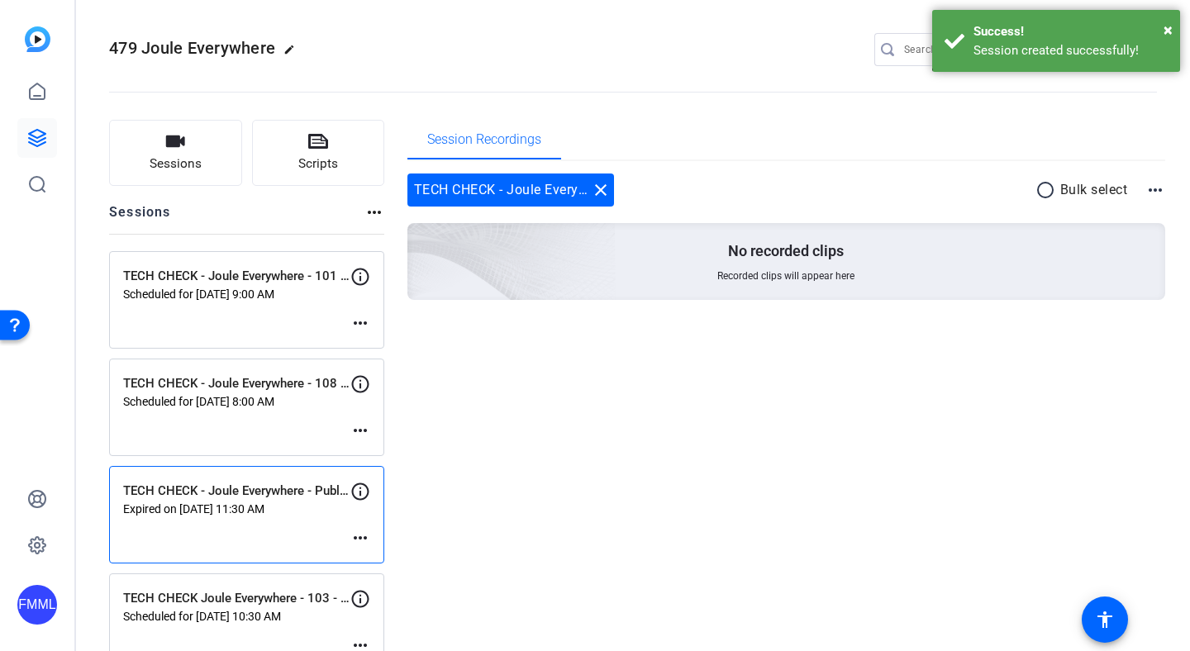
click at [362, 328] on mat-icon "more_horiz" at bounding box center [361, 323] width 20 height 20
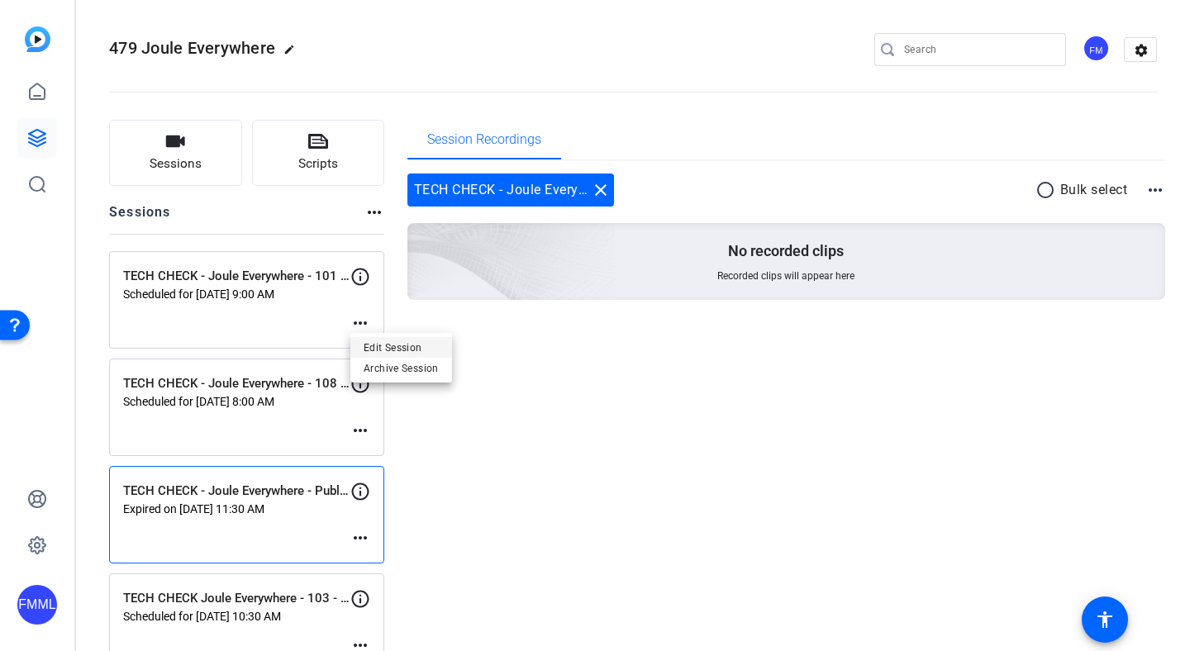
click at [380, 346] on span "Edit Session" at bounding box center [401, 348] width 75 height 20
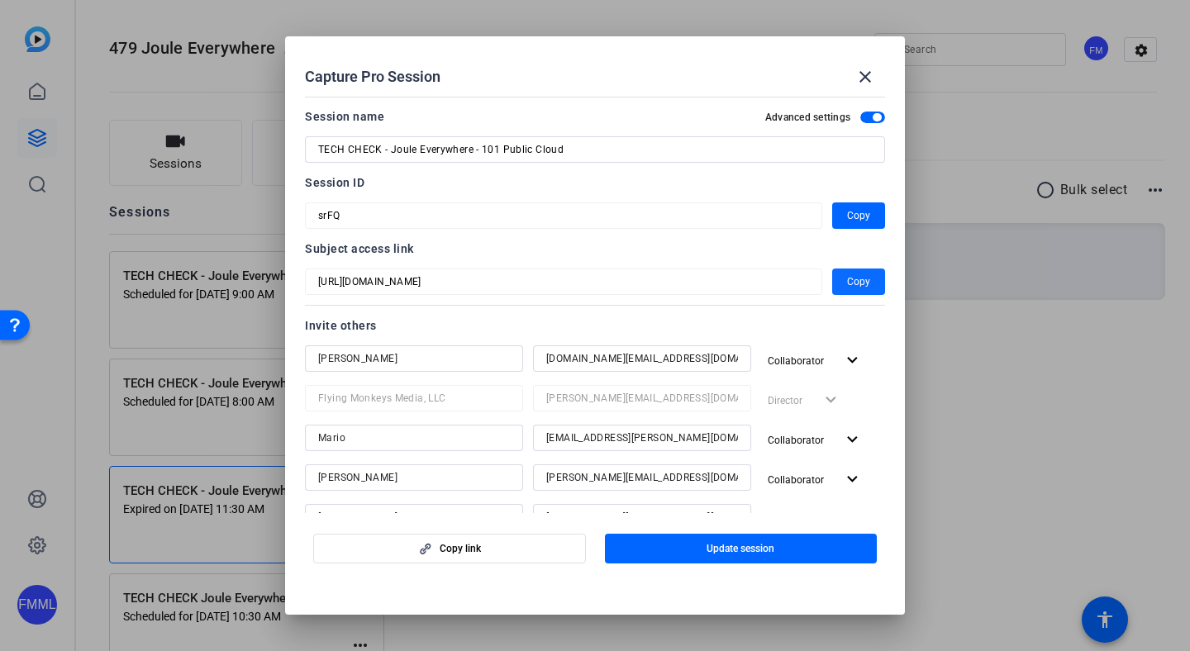
click at [847, 283] on span "Copy" at bounding box center [858, 282] width 23 height 20
click at [858, 213] on span "Copy" at bounding box center [858, 216] width 23 height 20
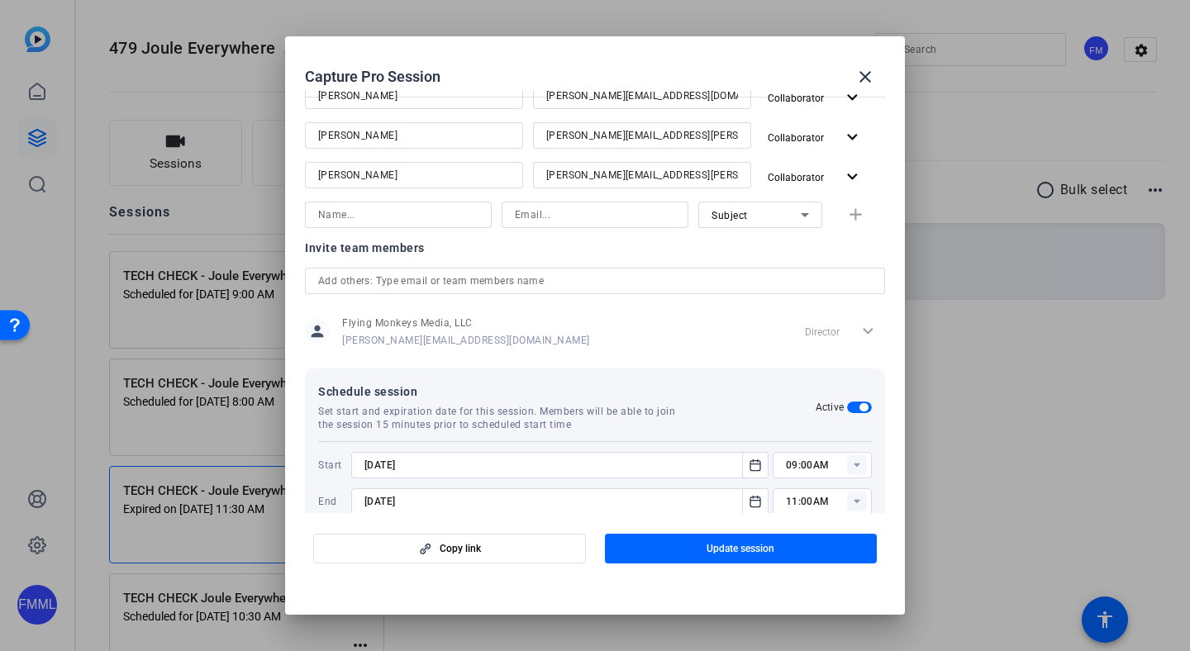
scroll to position [415, 0]
